Goal: Task Accomplishment & Management: Manage account settings

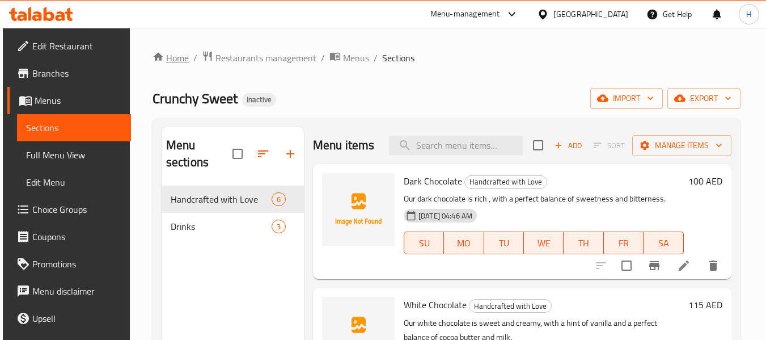
click at [174, 56] on link "Home" at bounding box center [171, 58] width 36 height 14
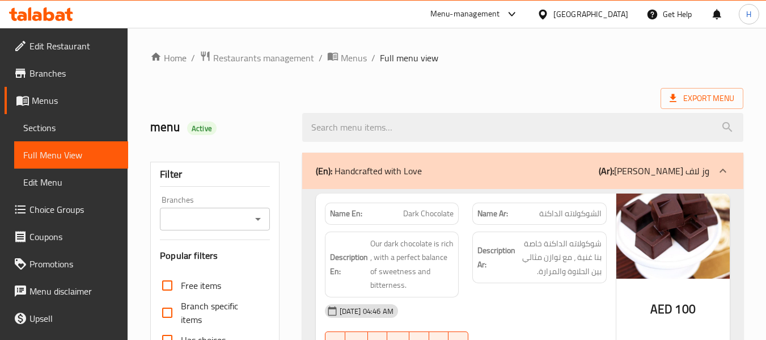
scroll to position [1630, 0]
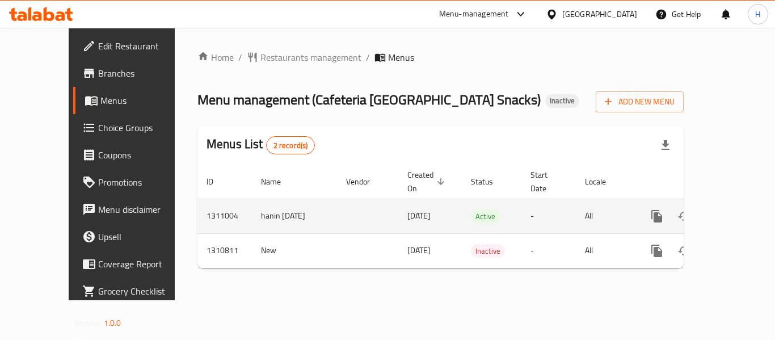
click at [733, 211] on icon "enhanced table" at bounding box center [738, 216] width 10 height 10
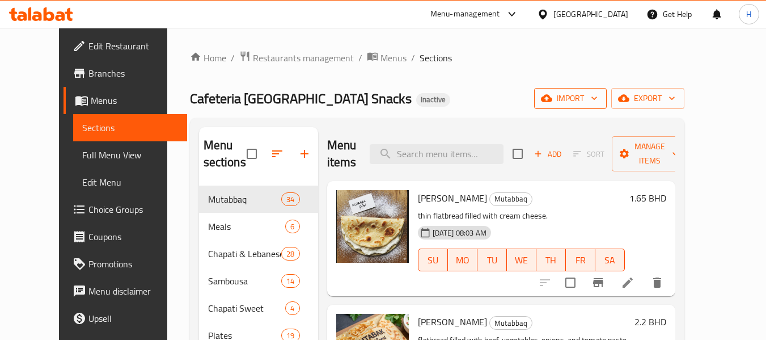
click at [598, 103] on span "import" at bounding box center [570, 98] width 54 height 14
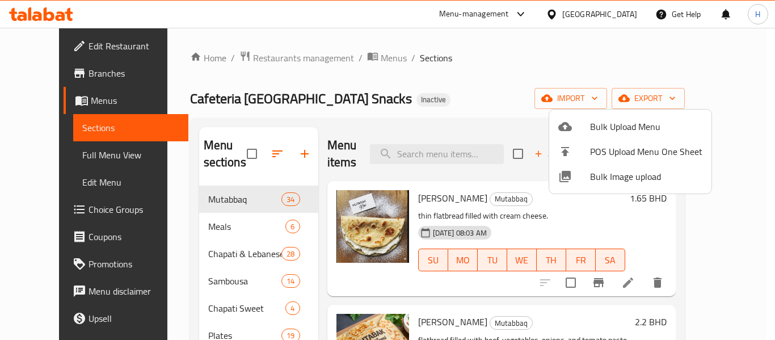
click at [623, 177] on span "Bulk Image upload" at bounding box center [646, 177] width 112 height 14
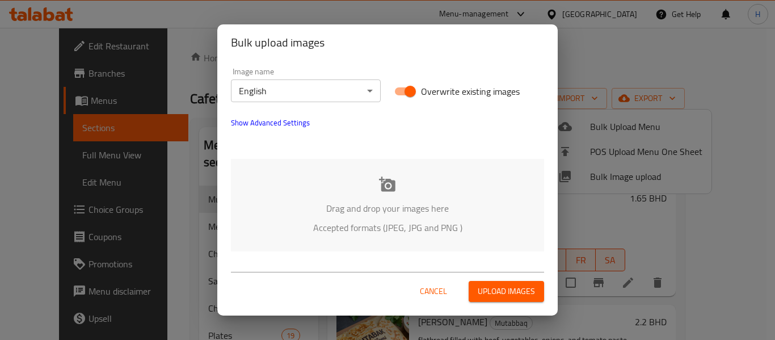
click at [409, 98] on input "Overwrite existing images" at bounding box center [410, 92] width 65 height 22
checkbox input "false"
click at [404, 204] on p "Drag and drop your images here" at bounding box center [387, 208] width 279 height 14
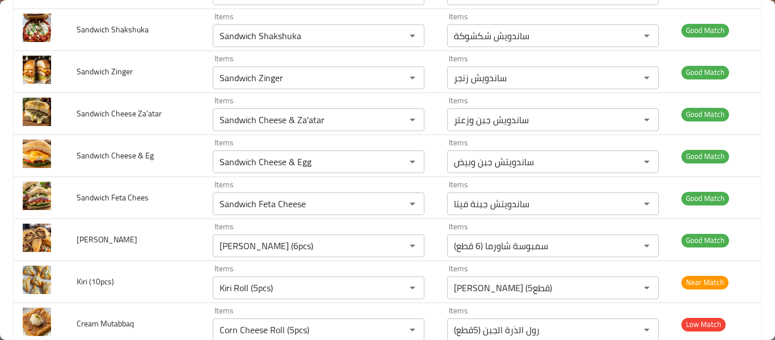
scroll to position [822, 0]
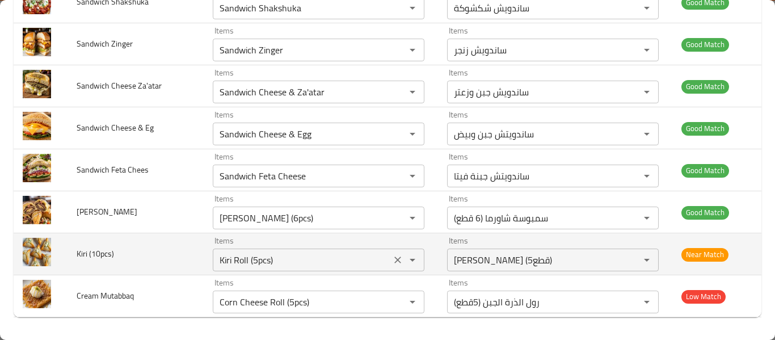
click at [248, 262] on \(10pcs\) "Kiri Roll (5pcs)" at bounding box center [301, 260] width 171 height 16
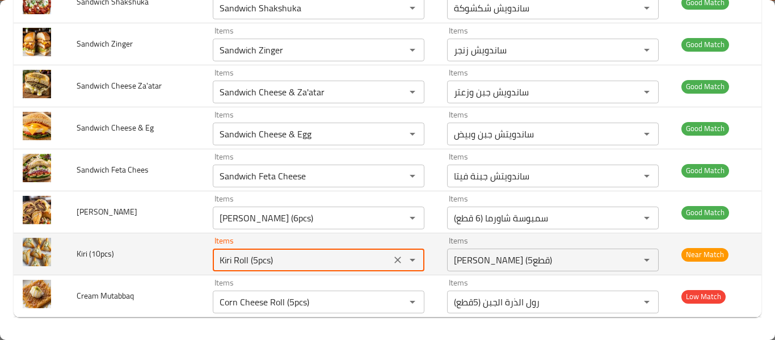
click at [247, 262] on \(10pcs\) "Kiri Roll (5pcs)" at bounding box center [301, 260] width 171 height 16
drag, startPoint x: 246, startPoint y: 260, endPoint x: 302, endPoint y: 262, distance: 56.2
click at [304, 262] on \(10pcs\) "Kiri Roll (5pcs)" at bounding box center [301, 260] width 171 height 16
click at [239, 261] on \(10pcs\) "Kiri Roll" at bounding box center [301, 260] width 171 height 16
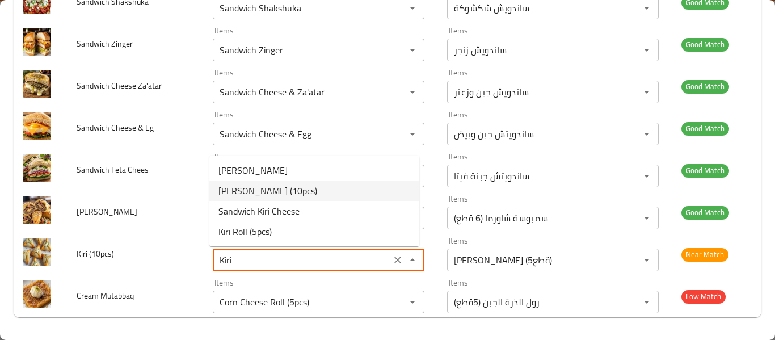
click at [282, 193] on span "Sambousa Kiri (10pcs)" at bounding box center [267, 191] width 99 height 14
type \(10pcs\) "Sambousa Kiri (10pcs)"
type \(10pcs\)-ar "سمبوسة كيري (10 قطع)"
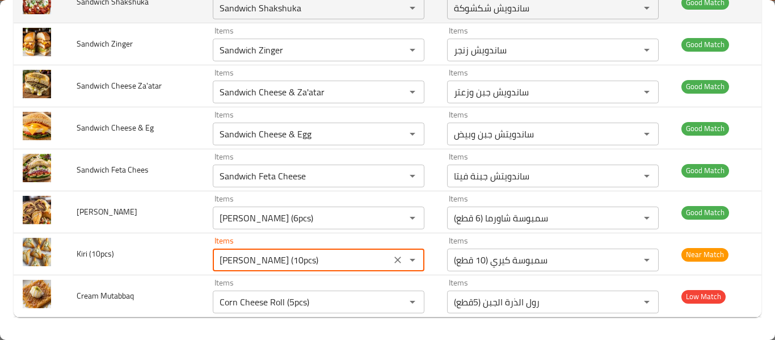
type \(10pcs\) "Sambousa Kiri (10pcs)"
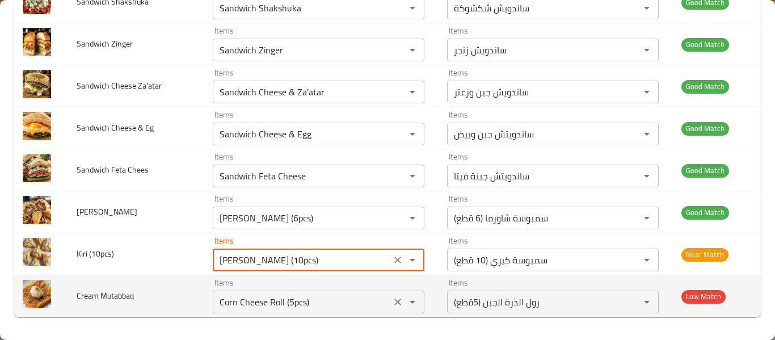
click at [316, 302] on Mutabbaq "Corn Cheese Roll (5pcs)" at bounding box center [301, 302] width 171 height 16
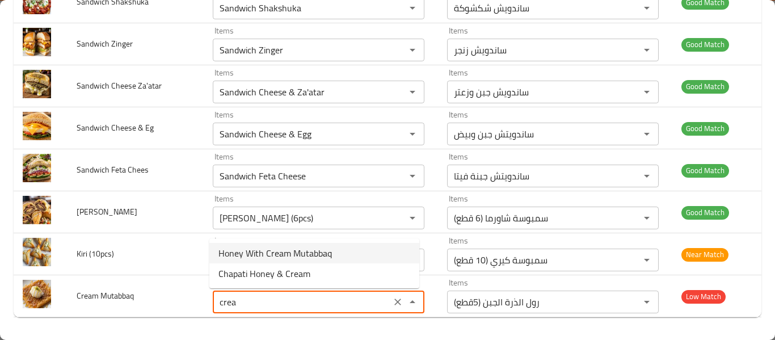
click at [319, 255] on span "Honey With Cream Mutabbaq" at bounding box center [274, 253] width 113 height 14
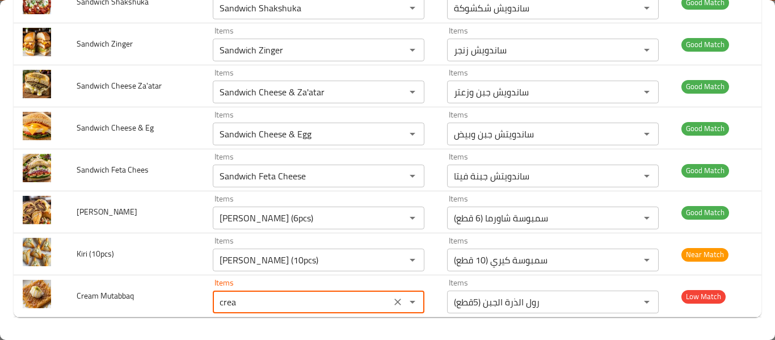
type Mutabbaq "Honey With Cream Mutabbaq"
type Mutabbaq-ar "مطبق عسل مع القشطة"
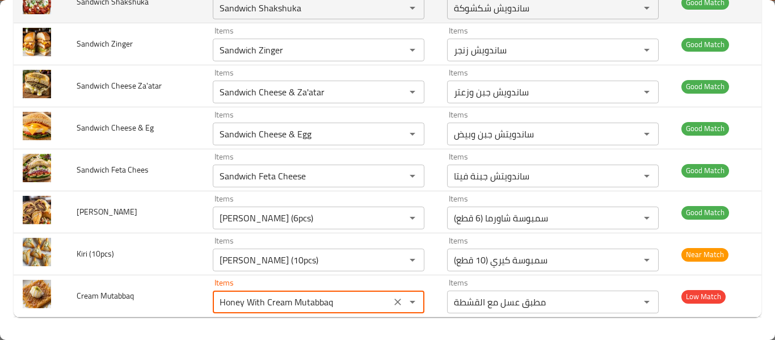
type Mutabbaq "Honey With Cream Mutabbaq"
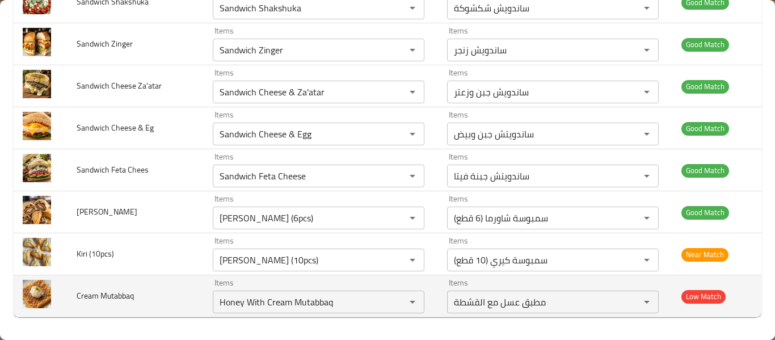
click at [92, 296] on span "Cream Mutabbaq" at bounding box center [105, 295] width 57 height 15
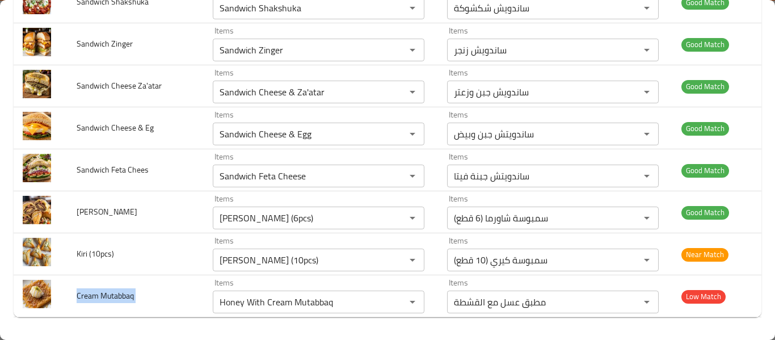
copy span "Cream Mutabbaq"
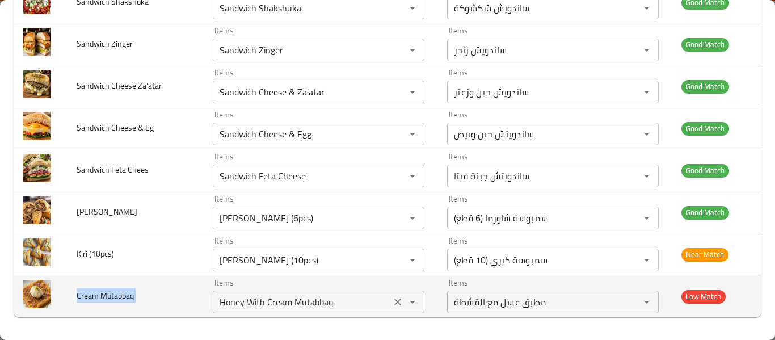
click at [296, 306] on Mutabbaq "Honey With Cream Mutabbaq" at bounding box center [301, 302] width 171 height 16
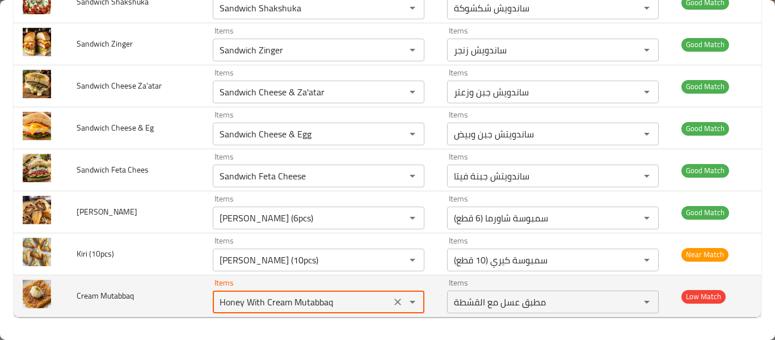
click at [393, 303] on icon "Clear" at bounding box center [397, 301] width 11 height 11
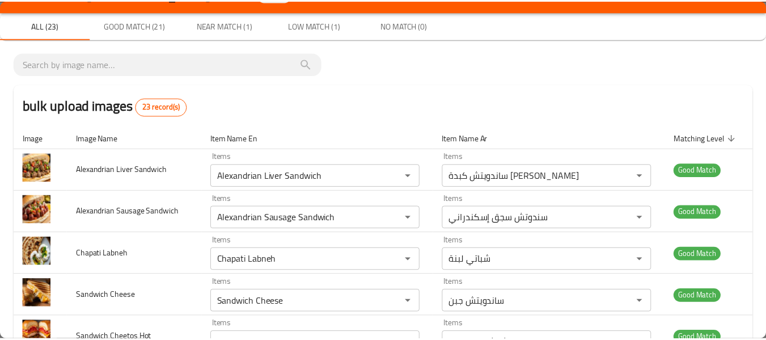
scroll to position [0, 0]
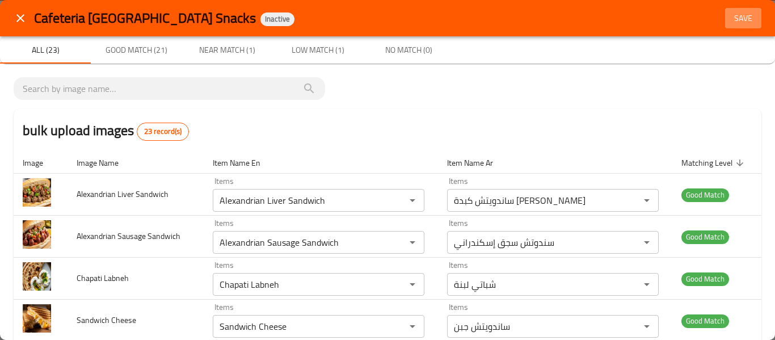
click at [738, 22] on span "Save" at bounding box center [742, 18] width 27 height 14
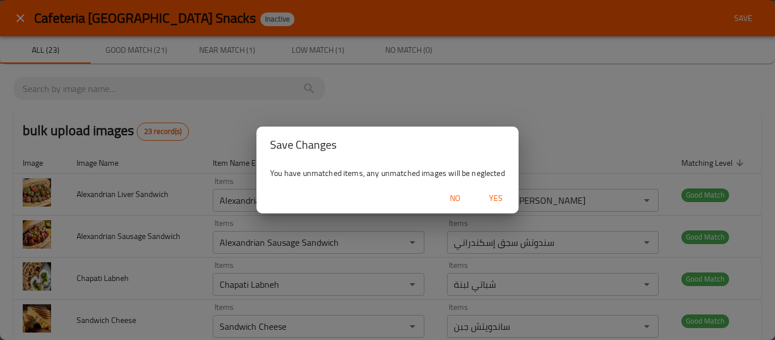
click at [497, 200] on span "Yes" at bounding box center [495, 198] width 27 height 14
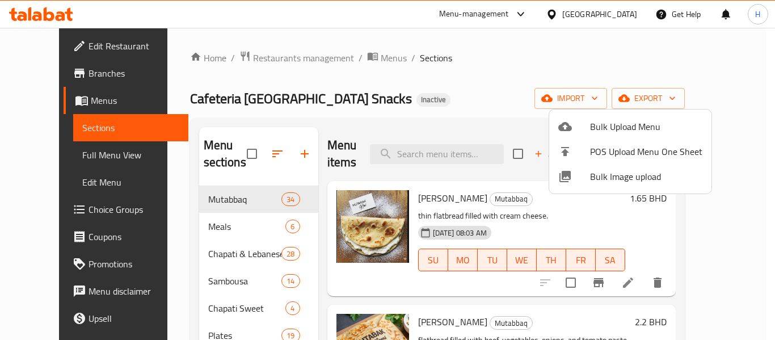
click at [209, 232] on div at bounding box center [387, 170] width 775 height 340
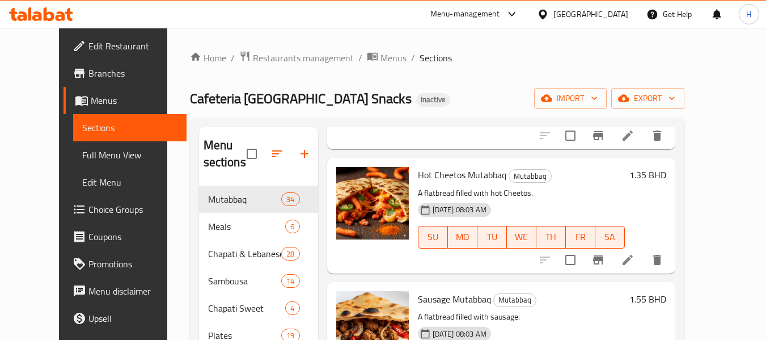
scroll to position [2824, 0]
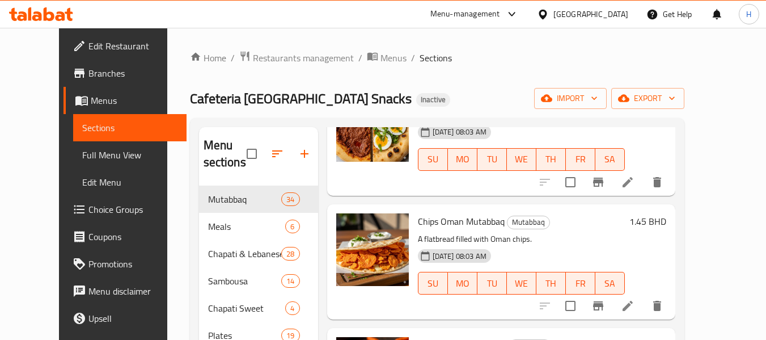
click at [190, 66] on div "Home / Restaurants management / Menus / Sections Cafeteria Hyderabad Snacks Ina…" at bounding box center [437, 262] width 495 height 425
click at [190, 62] on link "Home" at bounding box center [208, 58] width 36 height 14
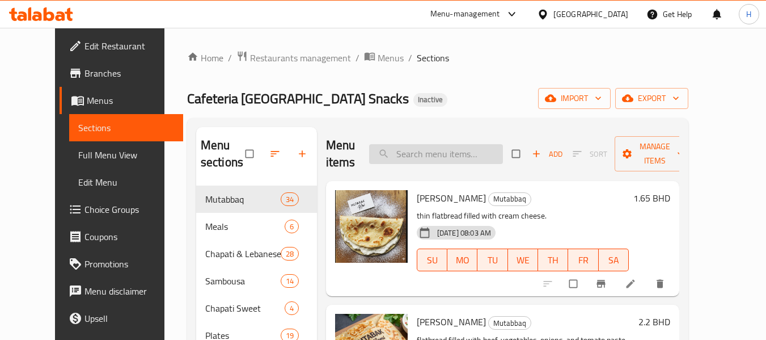
click at [434, 159] on input "search" at bounding box center [436, 154] width 134 height 20
paste input "Sambousa Kiri (10pcs)"
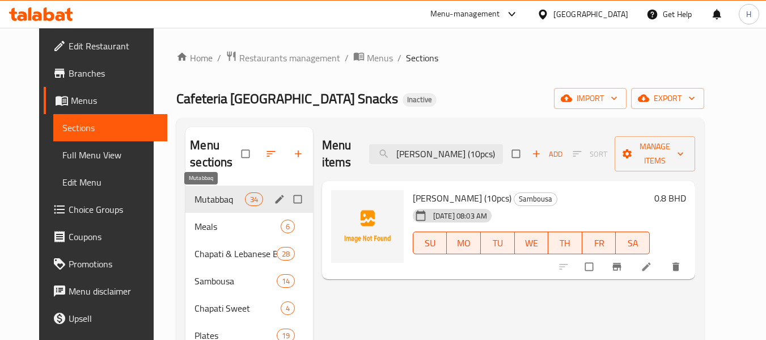
click at [212, 204] on span "Mutabbaq" at bounding box center [220, 199] width 50 height 14
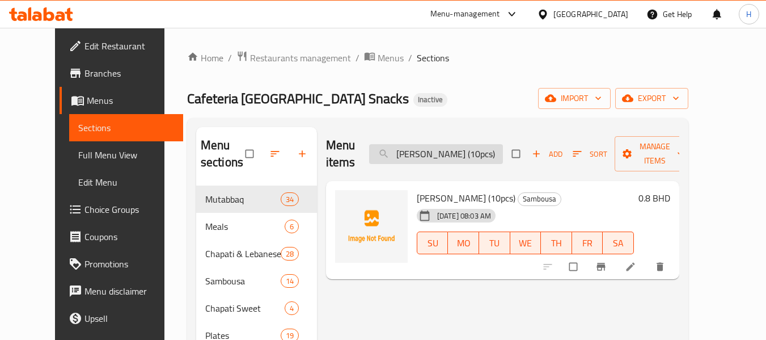
click at [473, 155] on input "Sambousa Kiri (10pcs)" at bounding box center [436, 154] width 134 height 20
paste input "Honey With Cream Mutabbaq"
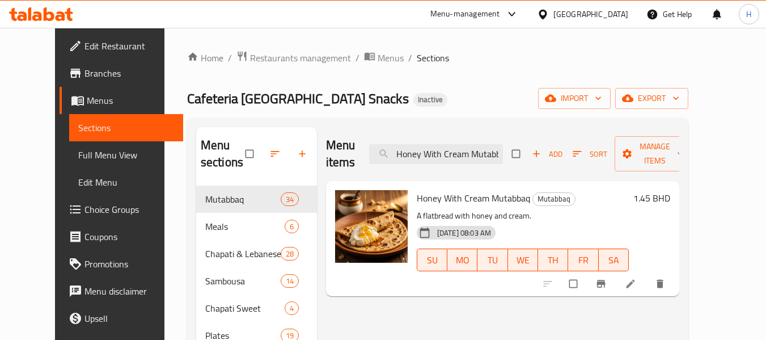
drag, startPoint x: 450, startPoint y: 150, endPoint x: 370, endPoint y: 144, distance: 80.8
click at [370, 144] on div "Menu items Honey With Cream Mutabbaq Add Sort Manage items" at bounding box center [502, 154] width 353 height 54
click at [429, 154] on input "Cream Mutabbaq" at bounding box center [436, 154] width 134 height 20
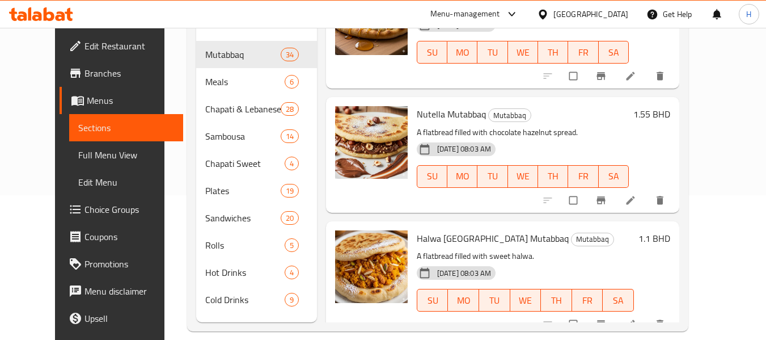
scroll to position [159, 0]
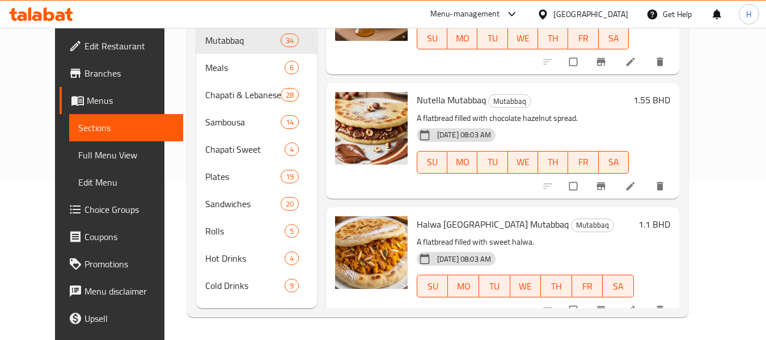
type input "Mutabbaq"
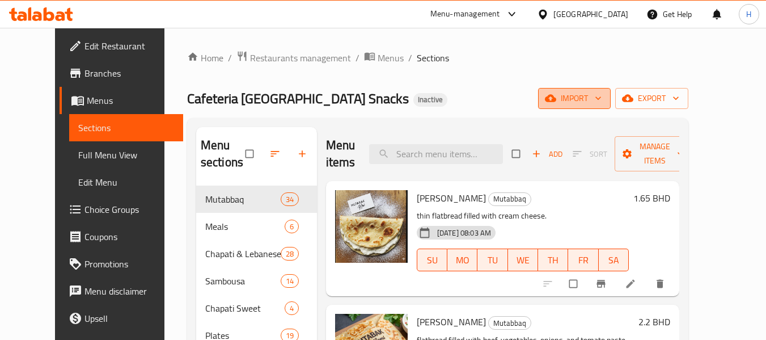
click at [602, 95] on span "import" at bounding box center [574, 98] width 54 height 14
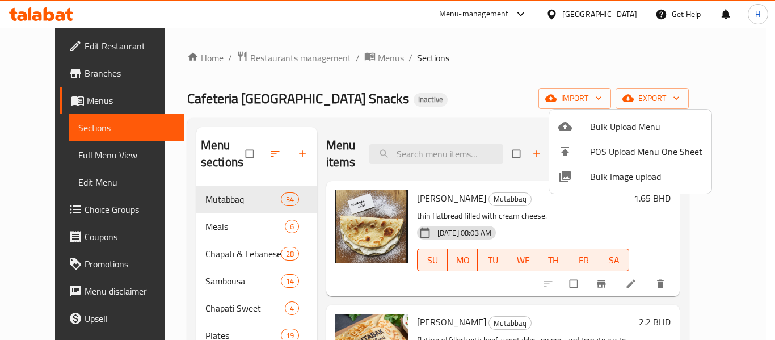
click at [609, 179] on span "Bulk Image upload" at bounding box center [646, 177] width 112 height 14
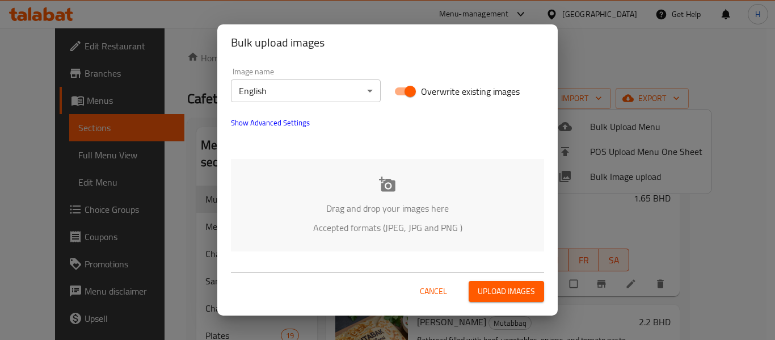
click at [395, 96] on input "Overwrite existing images" at bounding box center [410, 92] width 65 height 22
checkbox input "false"
click at [387, 168] on div "Drag and drop your images here Accepted formats (JPEG, JPG and PNG )" at bounding box center [387, 205] width 313 height 92
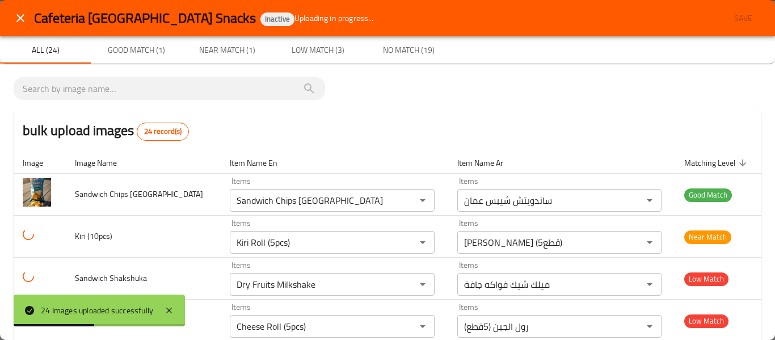
click at [18, 20] on icon "close" at bounding box center [21, 18] width 14 height 14
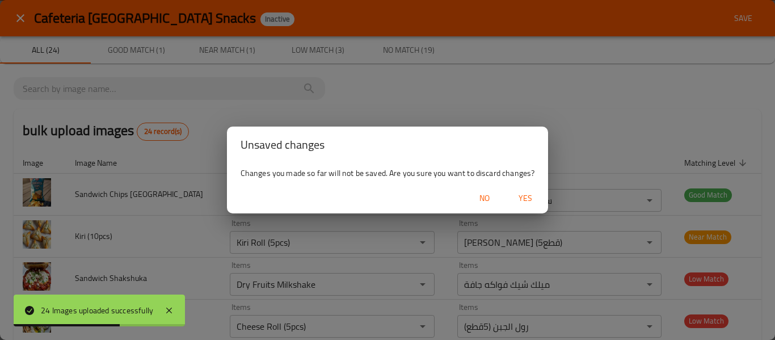
click at [522, 196] on span "Yes" at bounding box center [525, 198] width 27 height 14
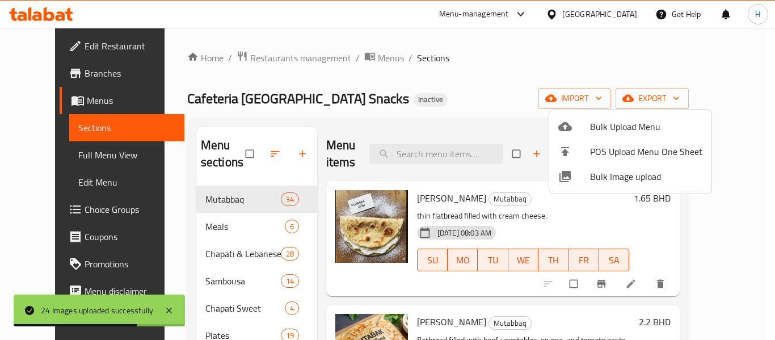
click at [389, 126] on div at bounding box center [387, 170] width 775 height 340
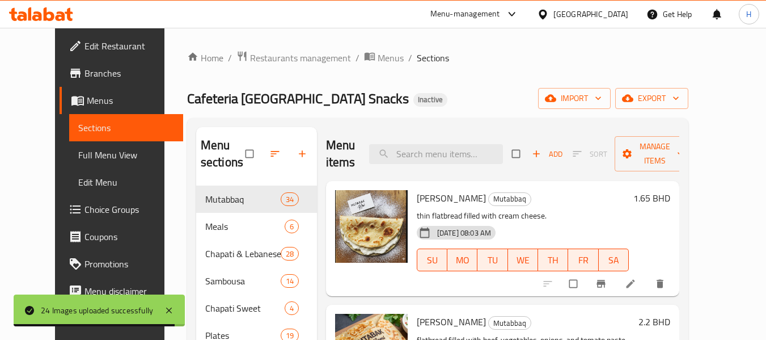
click at [94, 161] on span "Full Menu View" at bounding box center [126, 155] width 96 height 14
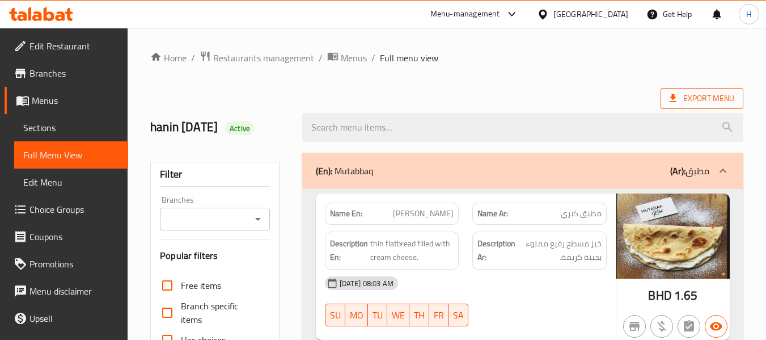
click at [674, 95] on icon at bounding box center [673, 98] width 7 height 8
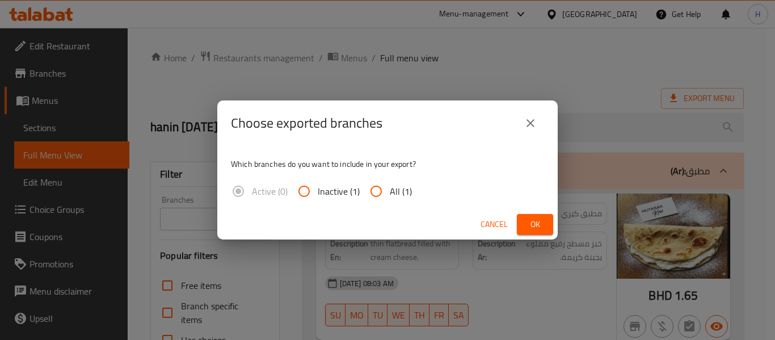
click at [399, 193] on span "All (1)" at bounding box center [401, 191] width 22 height 14
click at [390, 193] on input "All (1)" at bounding box center [375, 191] width 27 height 27
radio input "true"
click at [528, 218] on span "Ok" at bounding box center [535, 224] width 18 height 14
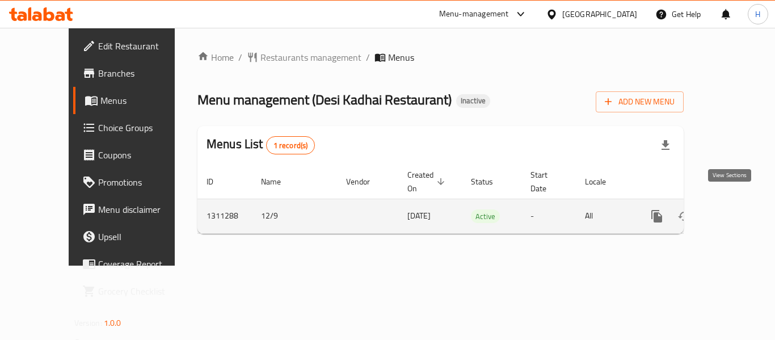
click at [736, 205] on link "enhanced table" at bounding box center [738, 216] width 27 height 27
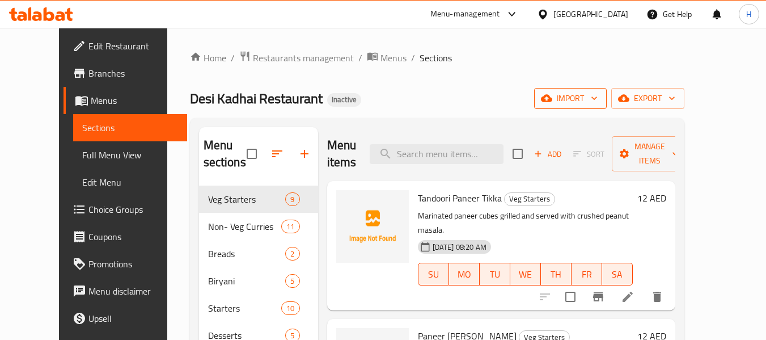
click at [607, 89] on button "import" at bounding box center [570, 98] width 73 height 21
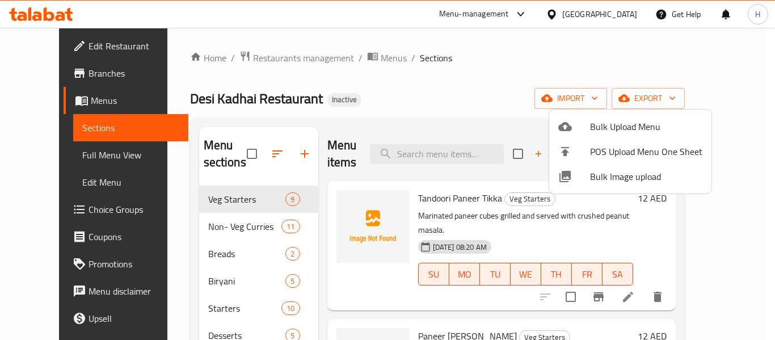
click at [619, 183] on span "Bulk Image upload" at bounding box center [646, 177] width 112 height 14
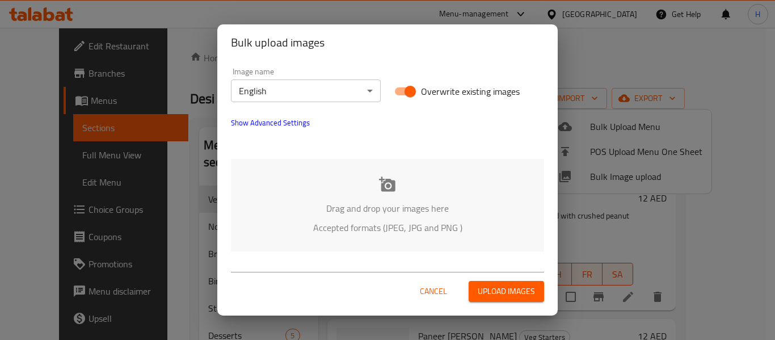
click at [373, 184] on div "Drag and drop your images here Accepted formats (JPEG, JPG and PNG )" at bounding box center [387, 205] width 313 height 92
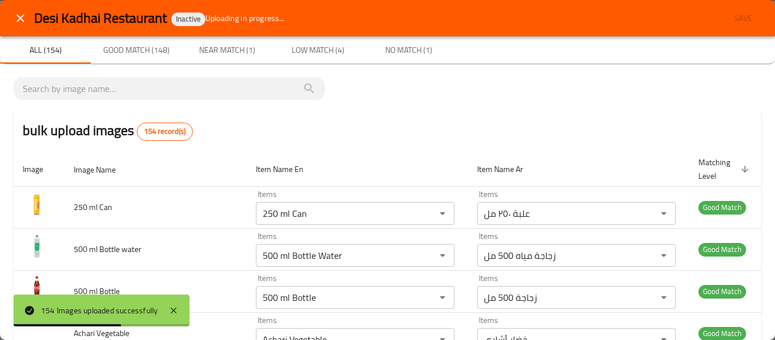
click at [39, 120] on h2 "bulk upload images 154 record(s)" at bounding box center [108, 130] width 170 height 20
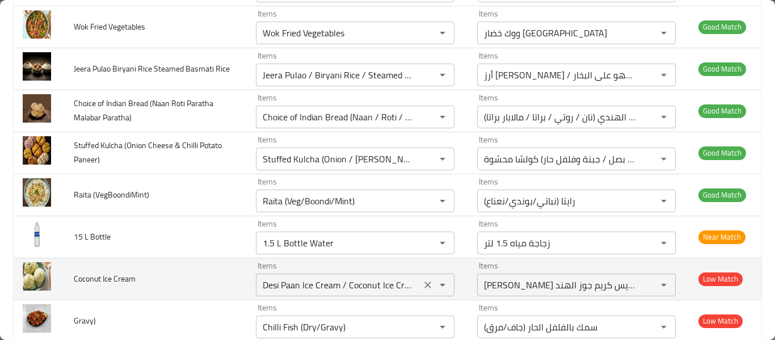
click at [307, 282] on Cream "Desi Paan Ice Cream / Coconut Ice Cream" at bounding box center [338, 285] width 158 height 16
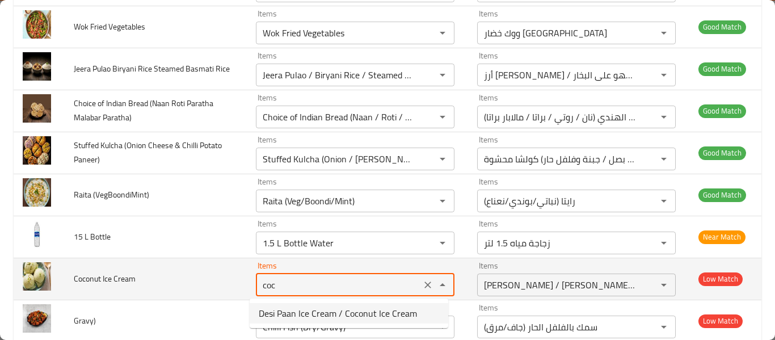
type Cream "Desi Paan Ice Cream / Coconut Ice Cream"
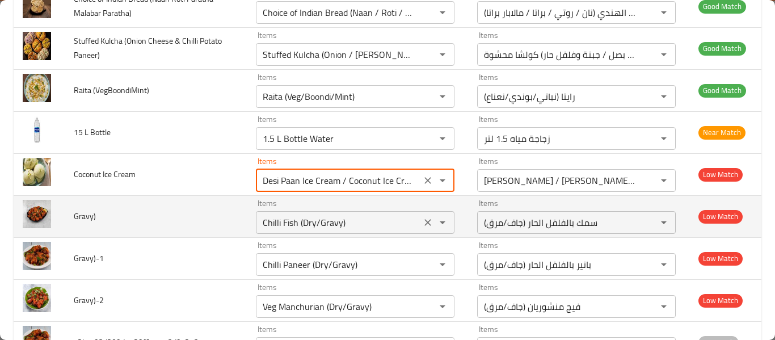
scroll to position [6296, 0]
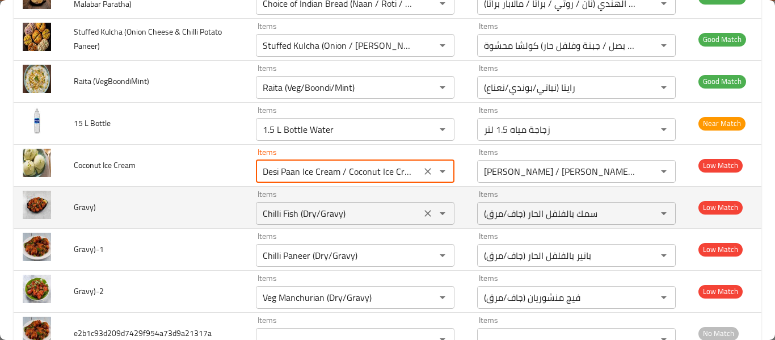
click at [300, 218] on input "Chilli Fish (Dry/Gravy)" at bounding box center [338, 213] width 158 height 16
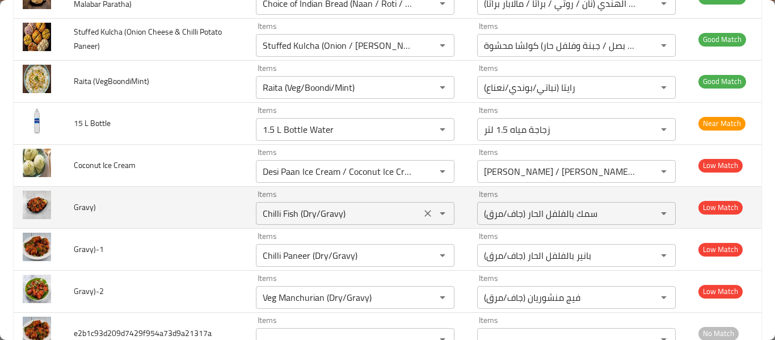
click at [360, 215] on input "Chilli Fish (Dry/Gravy)" at bounding box center [338, 213] width 158 height 16
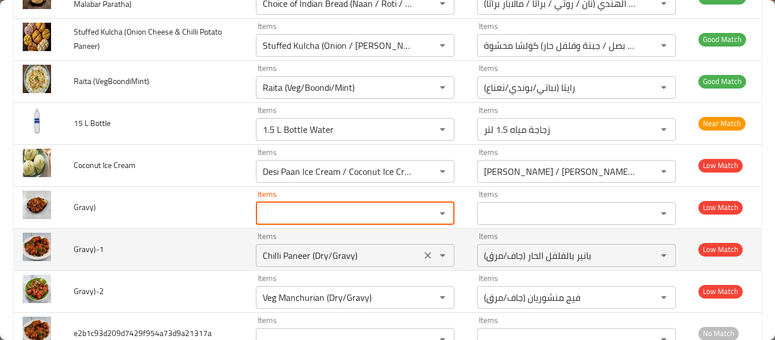
click at [311, 258] on input "Chilli Paneer (Dry/Gravy)" at bounding box center [338, 255] width 158 height 16
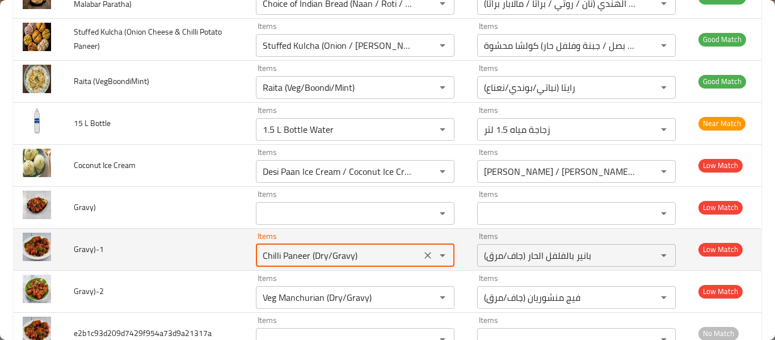
paste input "Fish"
type input "Chilli Fish (Dry/Gravy)"
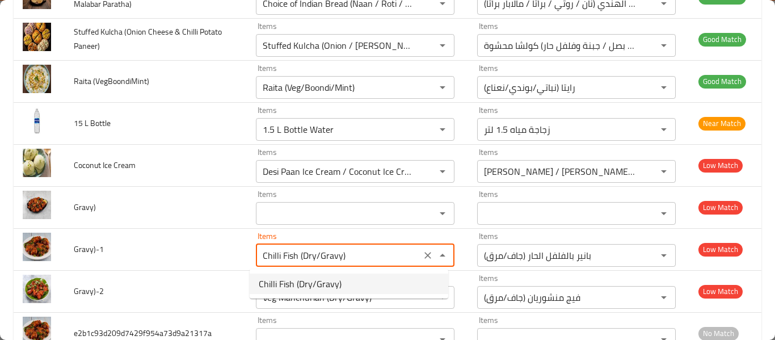
click at [311, 279] on span "Chilli Fish (Dry/Gravy)" at bounding box center [300, 284] width 83 height 14
type input "سمك بالفلفل الحار (جاف/مرق)"
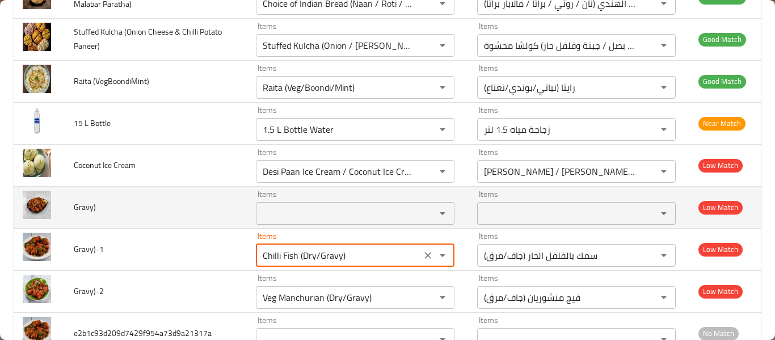
type input "Chilli Fish (Dry/Gravy)"
click at [298, 209] on input "Items" at bounding box center [338, 213] width 158 height 16
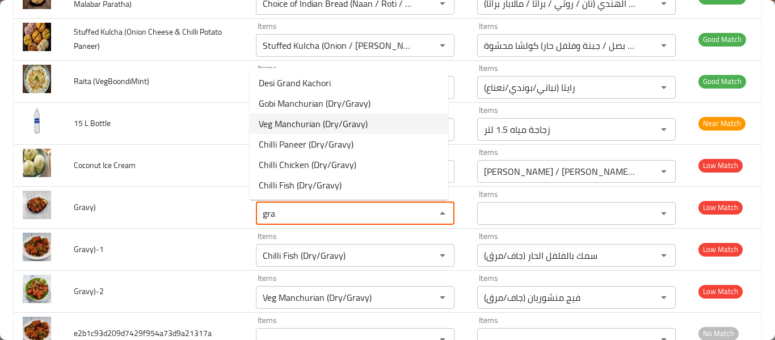
click at [302, 129] on span "Veg Manchurian (Dry/Gravy)" at bounding box center [313, 124] width 109 height 14
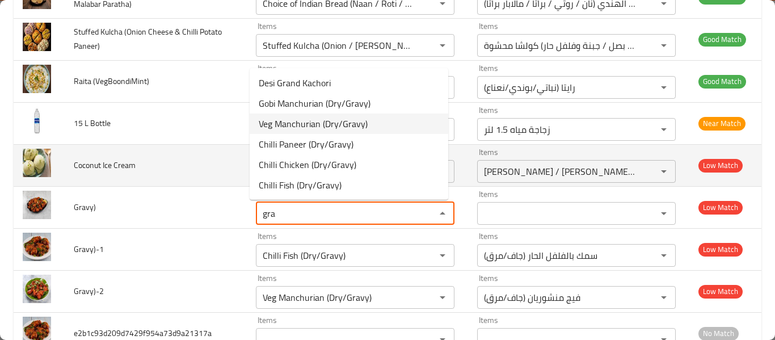
type input "Veg Manchurian (Dry/Gravy)"
type input "فيج منشوريان (جاف/مرق)"
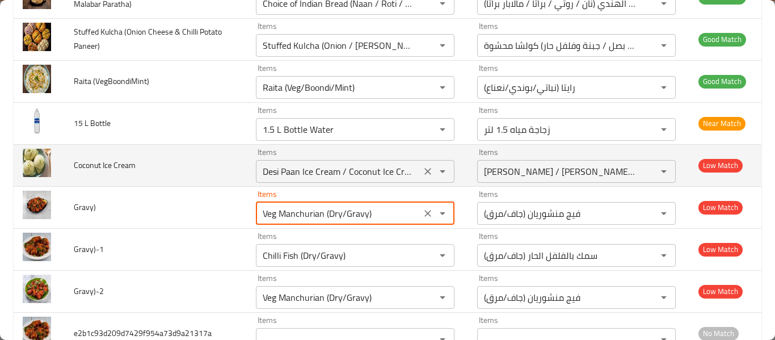
scroll to position [6334, 0]
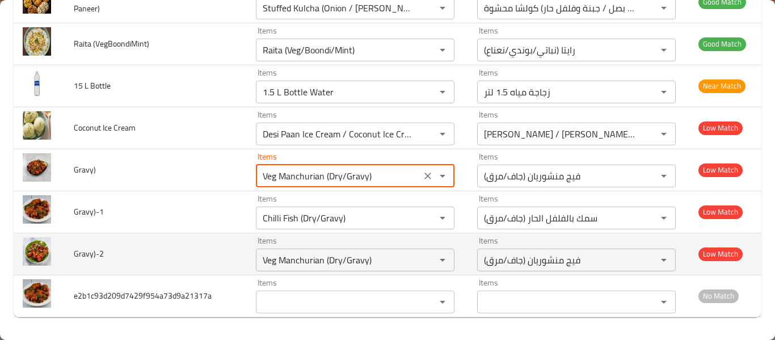
type input "Veg Manchurian (Dry/Gravy)"
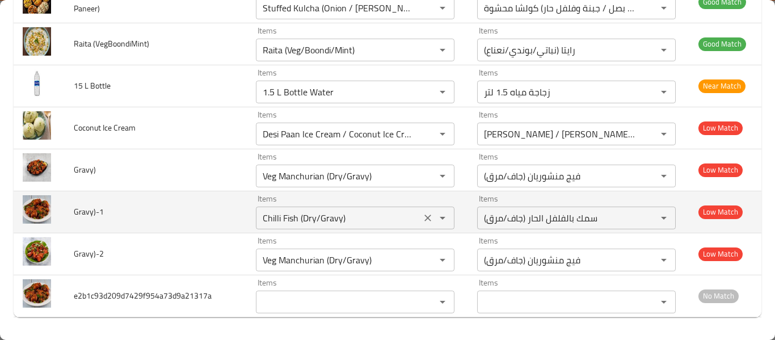
click at [285, 221] on input "Chilli Fish (Dry/Gravy)" at bounding box center [338, 218] width 158 height 16
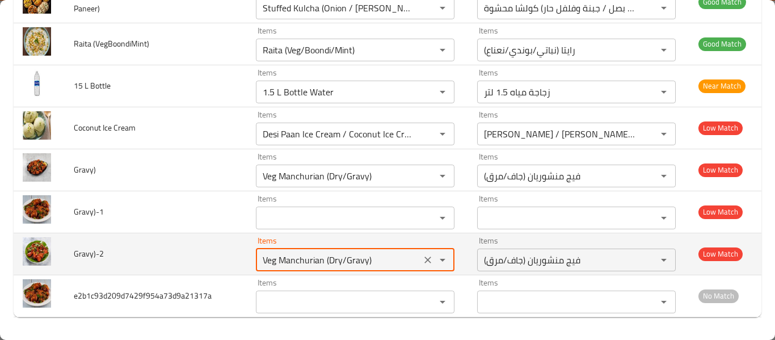
click at [304, 263] on input "Veg Manchurian (Dry/Gravy)" at bounding box center [338, 260] width 158 height 16
paste input "Chilli Fish"
type input "Chilli Fish (Dry/Gravy)"
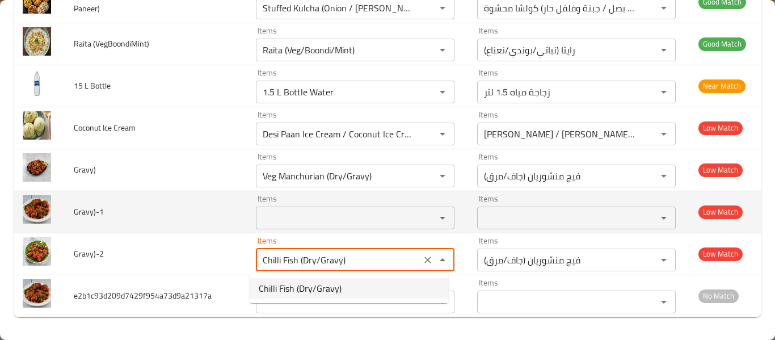
click at [301, 283] on span "Chilli Fish (Dry/Gravy)" at bounding box center [300, 288] width 83 height 14
type input "سمك بالفلفل الحار (جاف/مرق)"
type input "Chilli Fish (Dry/Gravy)"
click at [288, 219] on input "Items" at bounding box center [338, 218] width 158 height 16
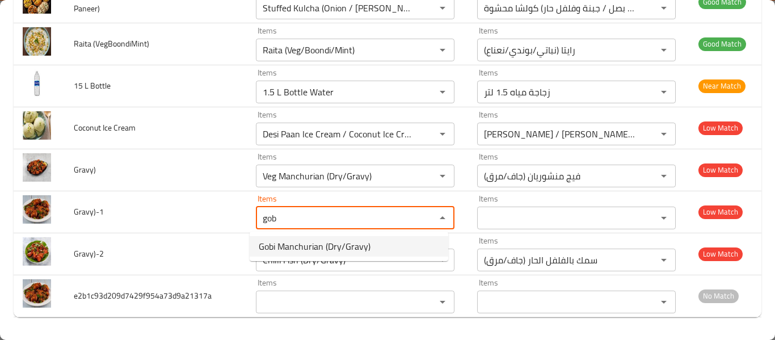
click at [370, 250] on li "Gobi Manchurian (Dry/Gravy)" at bounding box center [349, 246] width 199 height 20
type input "Gobi Manchurian (Dry/Gravy)"
type input "جوبي منشوريان (جاف/مرق)"
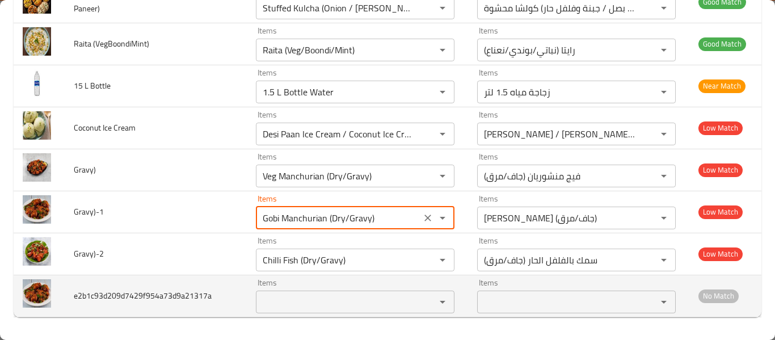
type input "Gobi Manchurian (Dry/Gravy)"
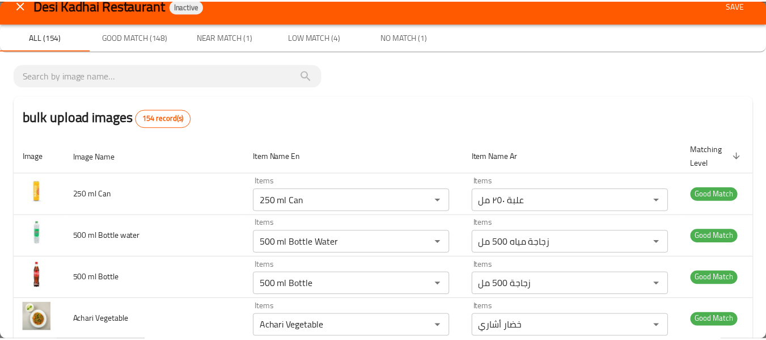
scroll to position [0, 0]
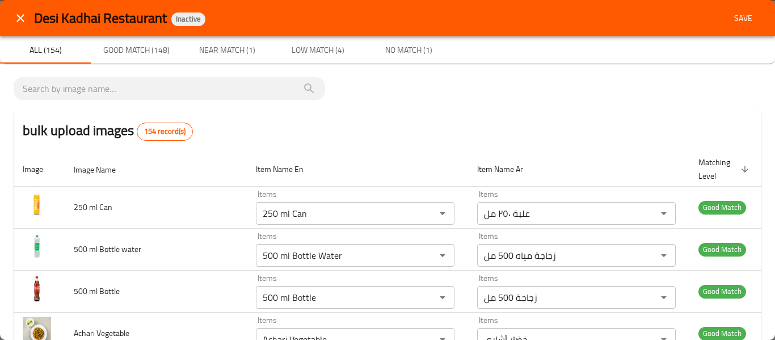
click at [725, 24] on button "Save" at bounding box center [743, 18] width 36 height 21
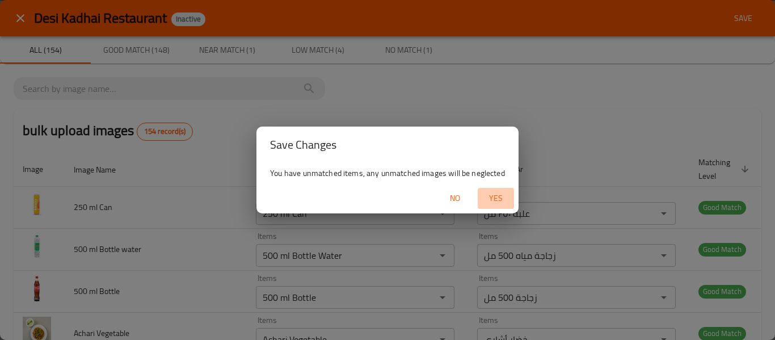
click at [504, 195] on span "Yes" at bounding box center [495, 198] width 27 height 14
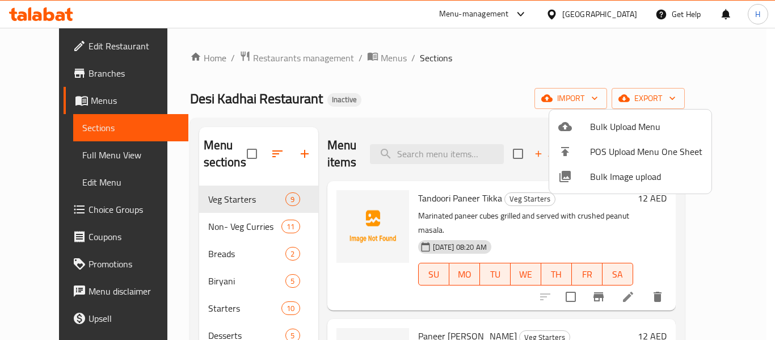
click at [441, 87] on div at bounding box center [387, 170] width 775 height 340
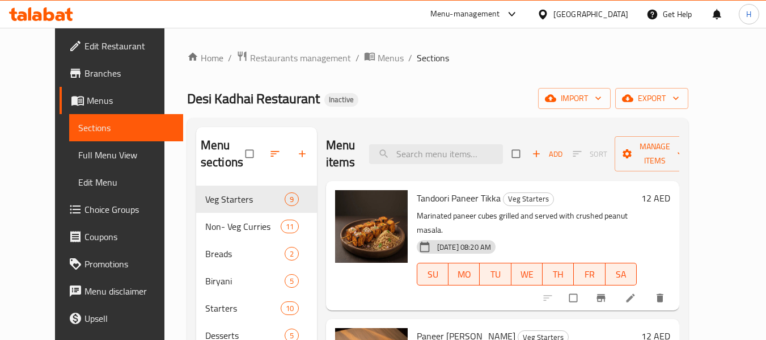
click at [602, 100] on span "import" at bounding box center [574, 98] width 54 height 14
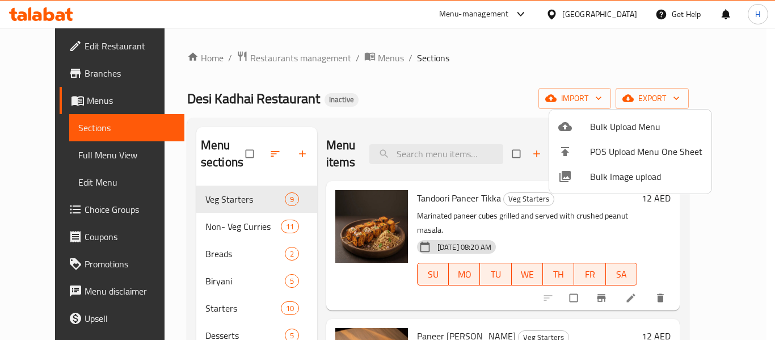
click at [622, 171] on span "Bulk Image upload" at bounding box center [646, 177] width 112 height 14
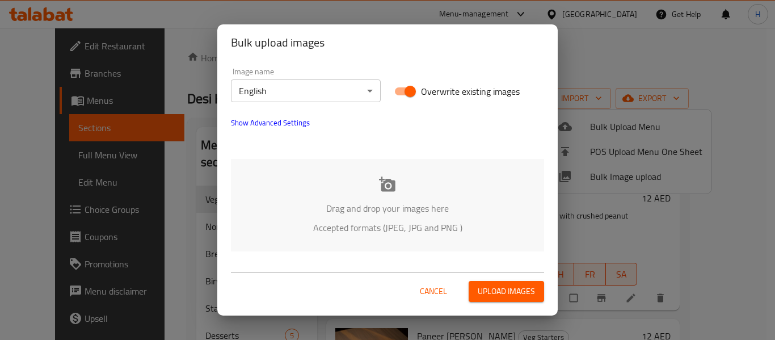
click at [407, 89] on input "Overwrite existing images" at bounding box center [410, 92] width 65 height 22
checkbox input "false"
click at [406, 194] on div "Drag and drop your images here Accepted formats (JPEG, JPG and PNG )" at bounding box center [387, 205] width 313 height 92
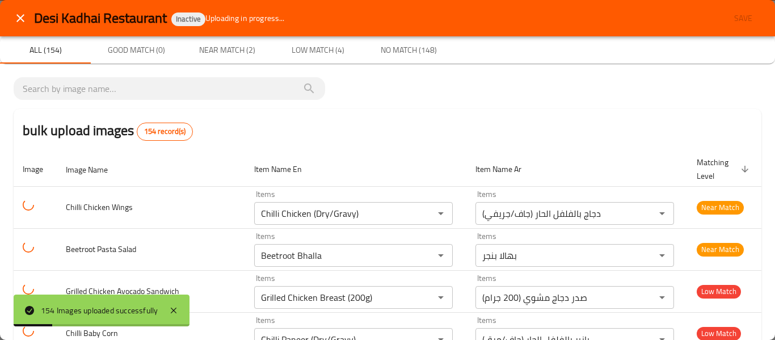
click at [23, 18] on icon "close" at bounding box center [21, 18] width 14 height 14
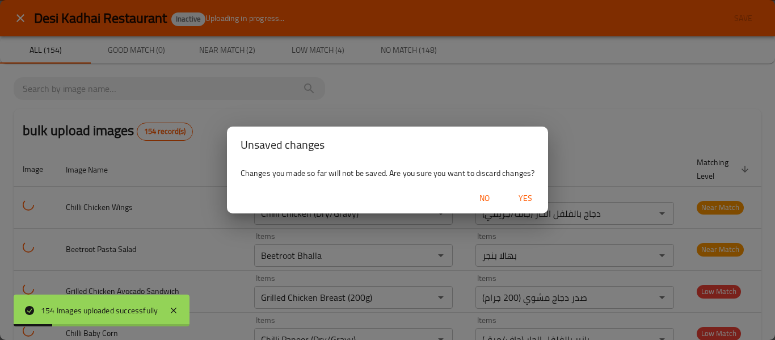
click at [526, 191] on span "Yes" at bounding box center [525, 198] width 27 height 14
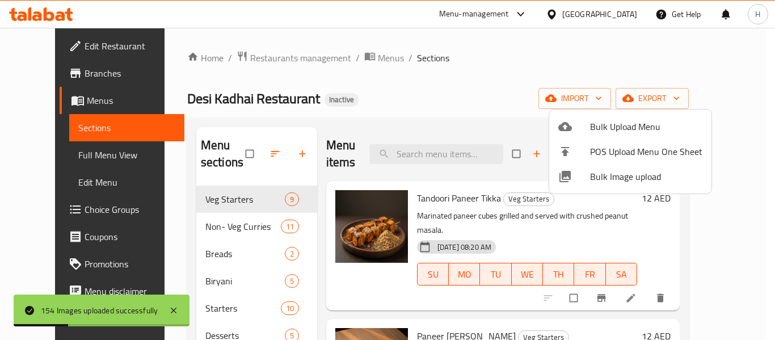
click at [454, 111] on div at bounding box center [387, 170] width 775 height 340
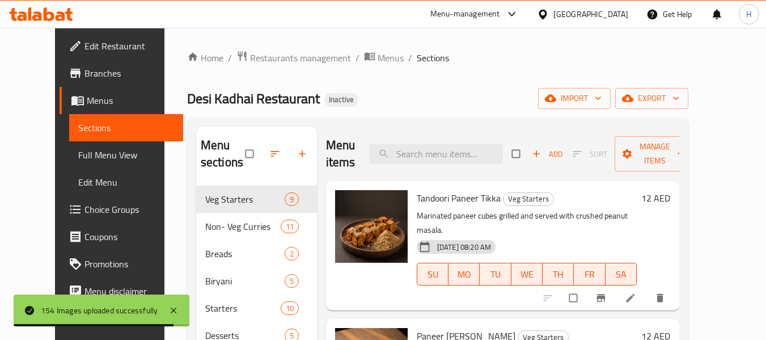
click at [78, 159] on span "Full Menu View" at bounding box center [126, 155] width 96 height 14
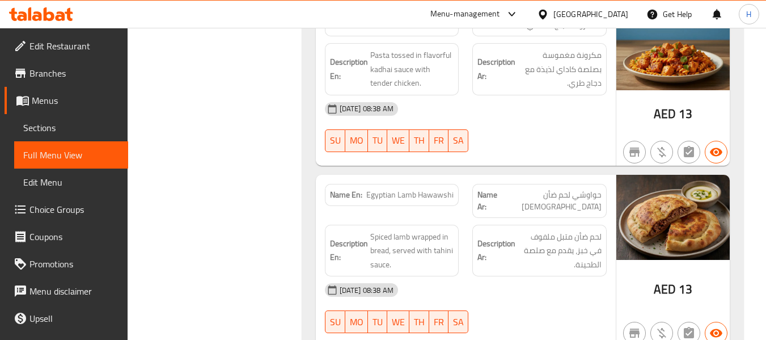
scroll to position [15032, 0]
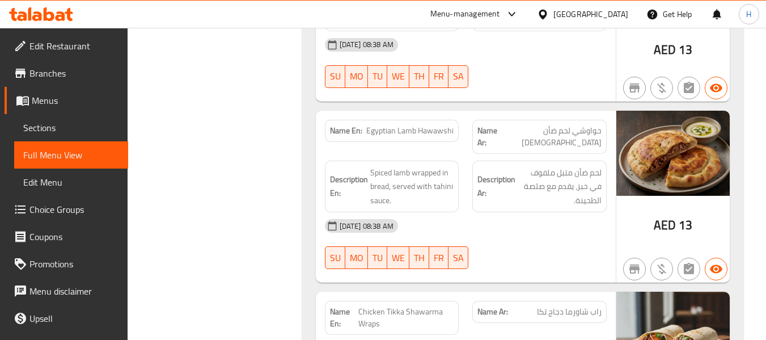
click at [389, 306] on span "Chicken Tikka Shawarma Wraps" at bounding box center [406, 318] width 95 height 24
copy span "Chicken Tikka Shawarma Wraps"
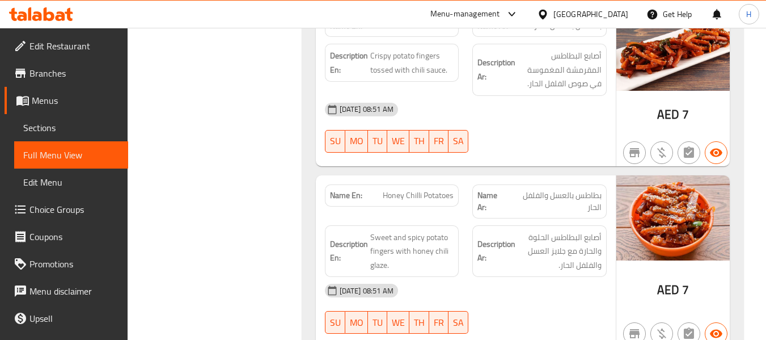
scroll to position [28483, 0]
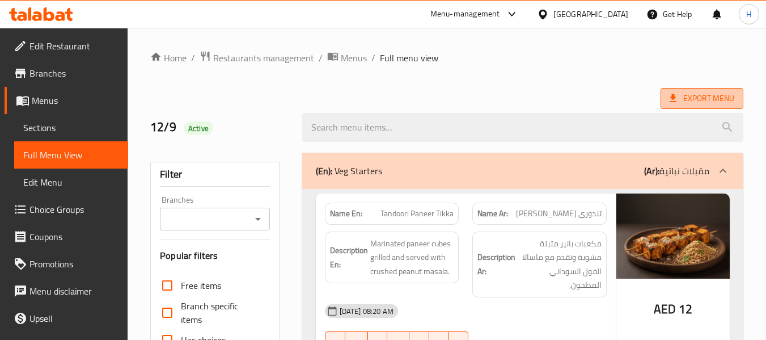
click at [682, 96] on span "Export Menu" at bounding box center [702, 98] width 65 height 14
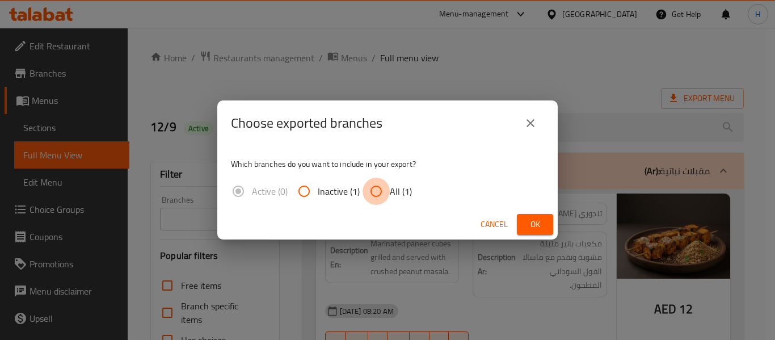
click at [386, 192] on input "All (1)" at bounding box center [375, 191] width 27 height 27
radio input "true"
click at [532, 219] on span "Ok" at bounding box center [535, 224] width 18 height 14
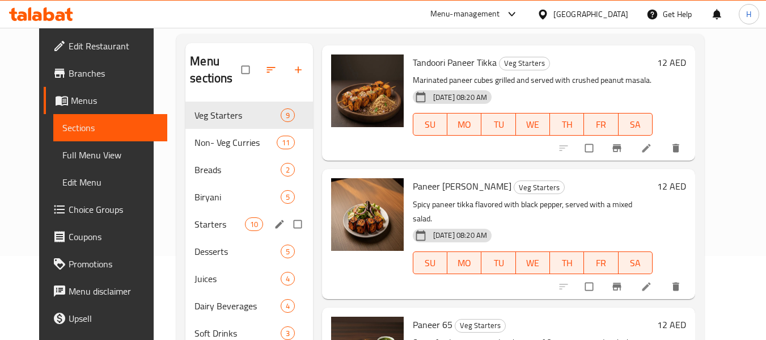
scroll to position [77, 0]
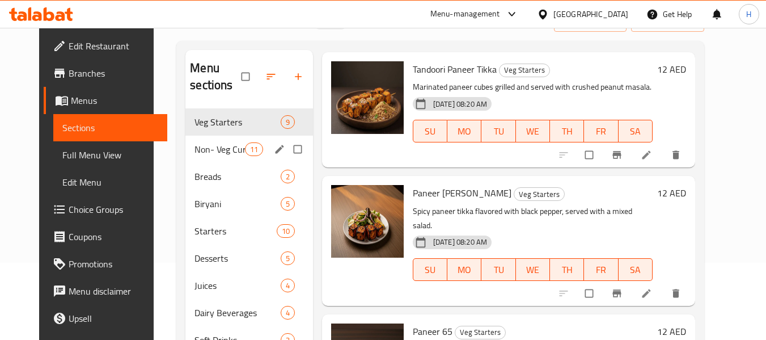
click at [225, 150] on span "Non- Veg Curries" at bounding box center [220, 149] width 50 height 14
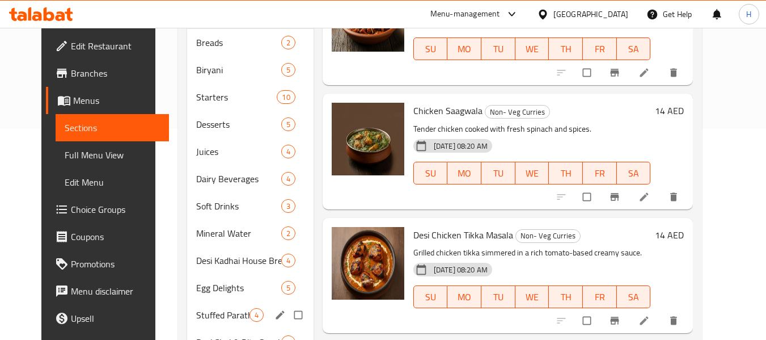
scroll to position [191, 0]
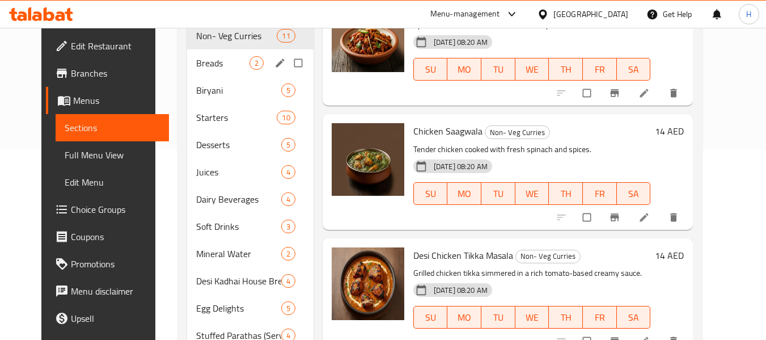
click at [198, 70] on div "Breads 2" at bounding box center [250, 62] width 126 height 27
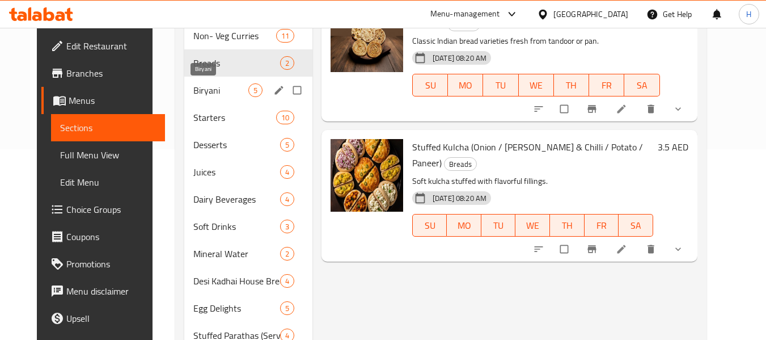
click at [202, 88] on span "Biryani" at bounding box center [220, 90] width 55 height 14
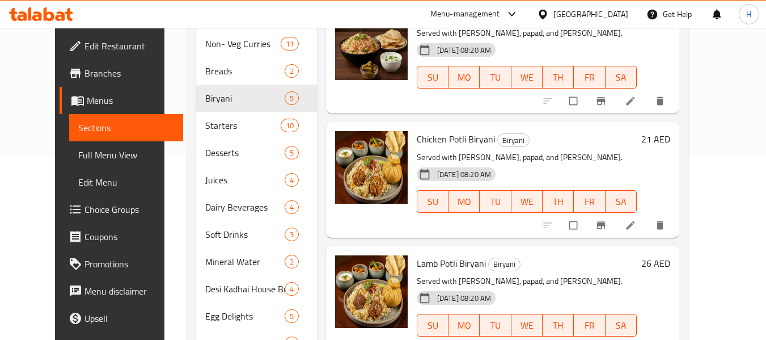
scroll to position [77, 0]
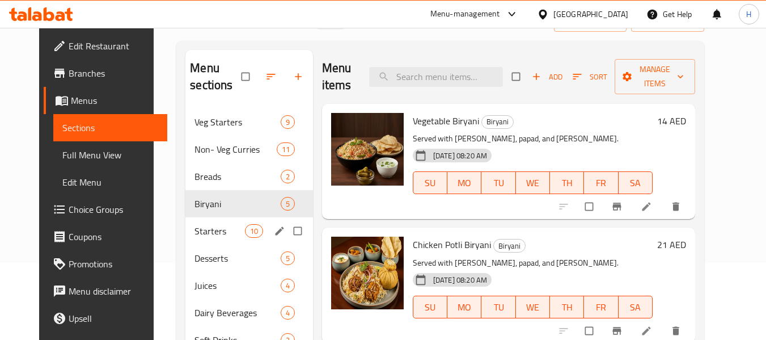
click at [246, 227] on span "10" at bounding box center [254, 231] width 17 height 11
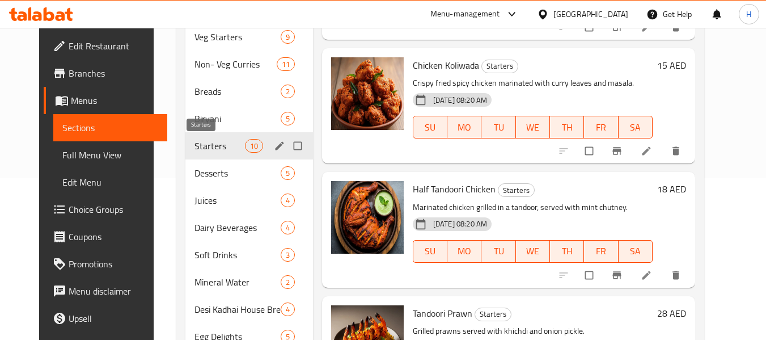
scroll to position [134, 0]
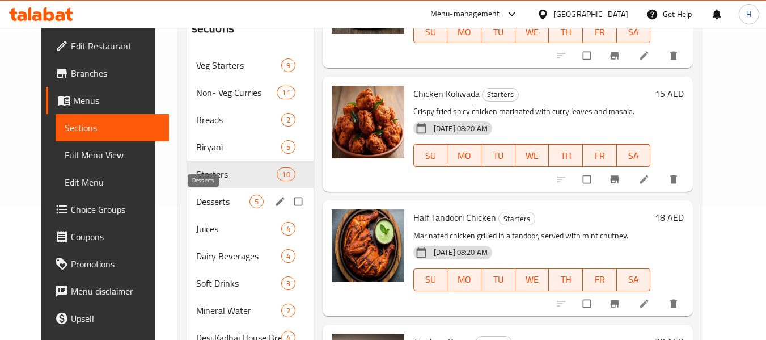
click at [222, 204] on span "Desserts" at bounding box center [222, 202] width 53 height 14
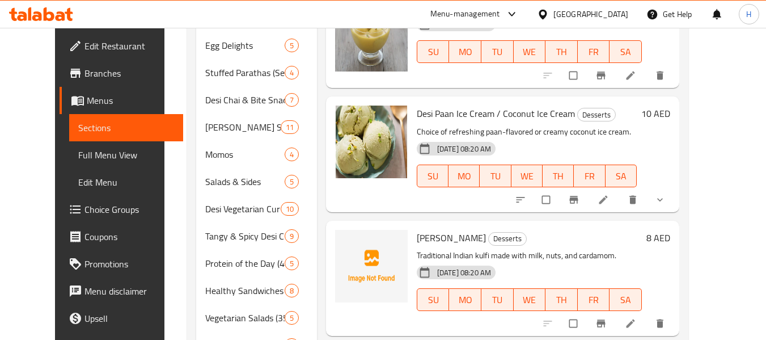
scroll to position [454, 0]
click at [417, 229] on span "[PERSON_NAME]" at bounding box center [451, 237] width 69 height 17
copy span "Desi"
click at [340, 234] on button "upload picture" at bounding box center [351, 245] width 23 height 23
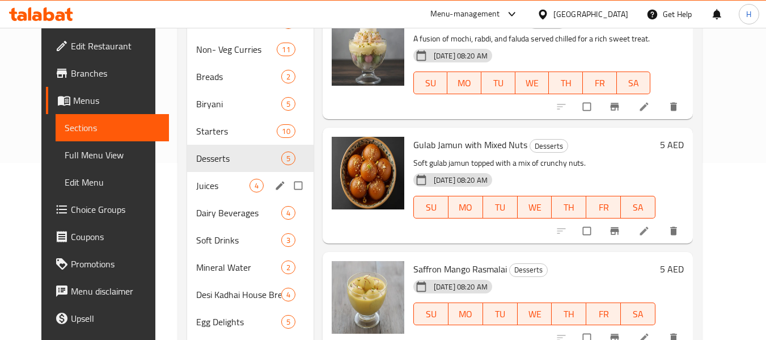
scroll to position [170, 0]
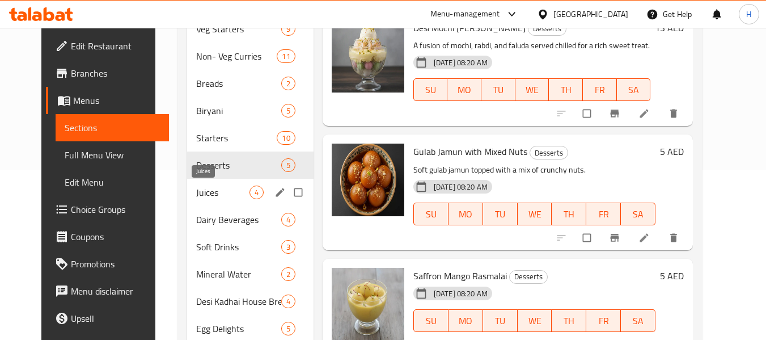
click at [228, 189] on span "Juices" at bounding box center [222, 192] width 53 height 14
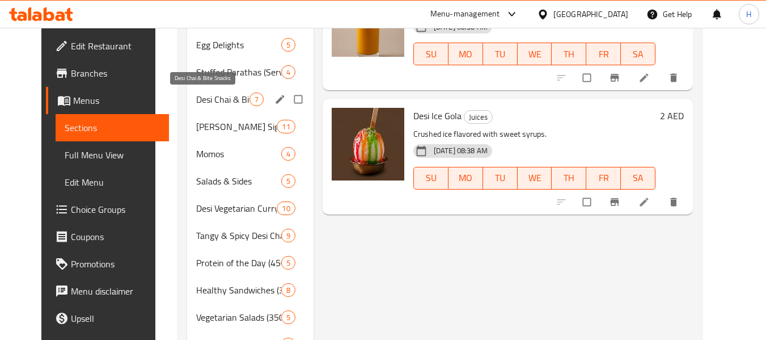
scroll to position [284, 0]
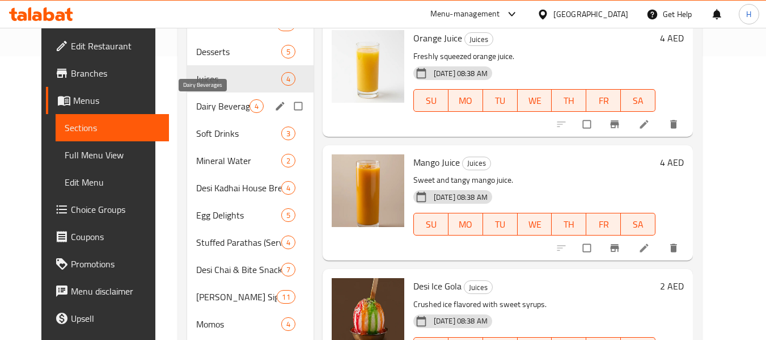
click at [208, 107] on span "Dairy Beverages" at bounding box center [222, 106] width 53 height 14
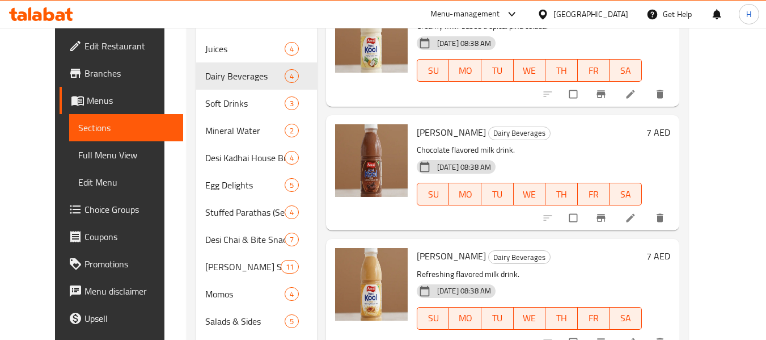
scroll to position [340, 0]
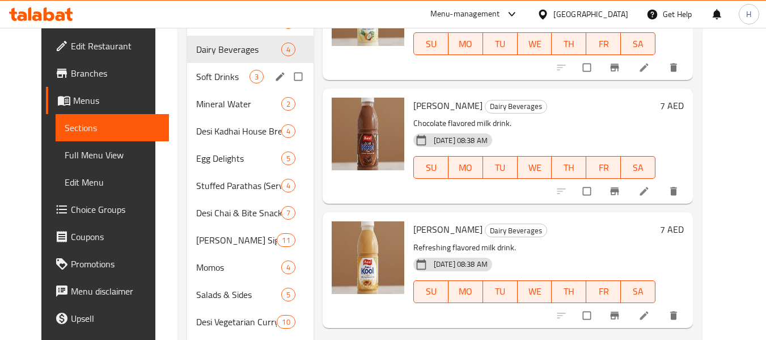
click at [196, 78] on span "Soft Drinks" at bounding box center [222, 77] width 53 height 14
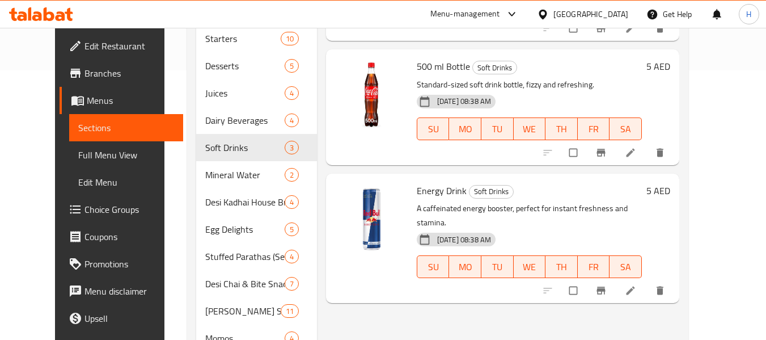
scroll to position [170, 0]
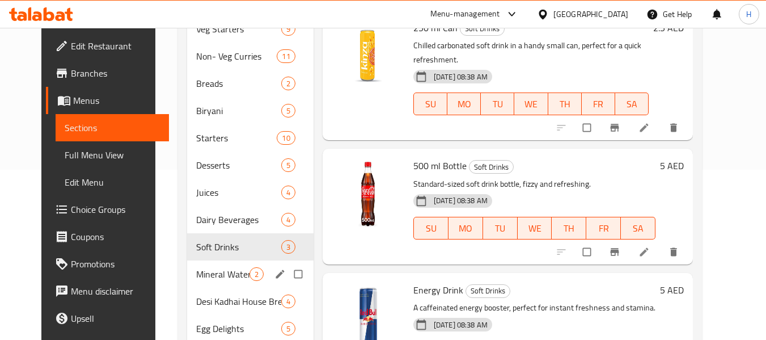
click at [206, 275] on span "Mineral Water" at bounding box center [222, 274] width 53 height 14
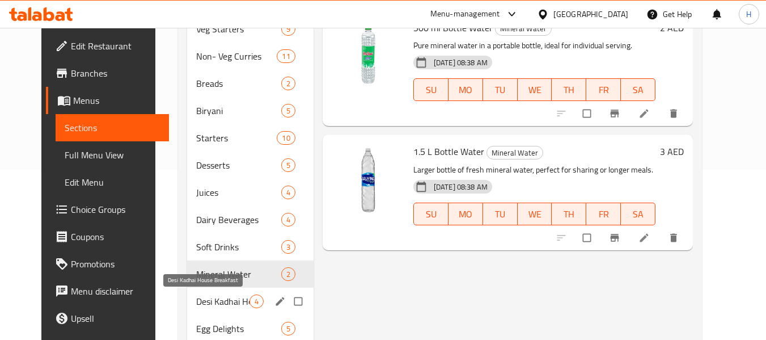
click at [196, 302] on span "Desi Kadhai House Breakfast" at bounding box center [222, 301] width 53 height 14
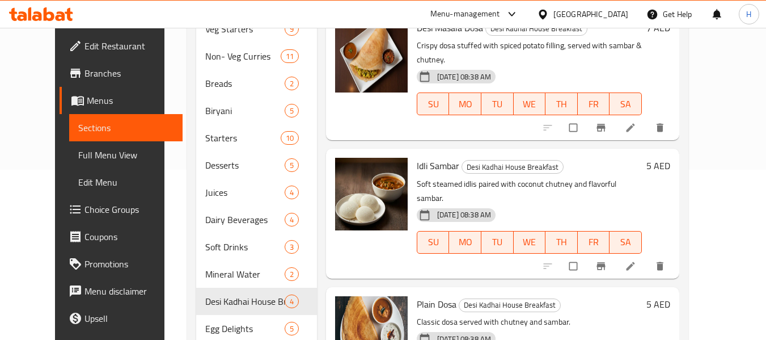
scroll to position [397, 0]
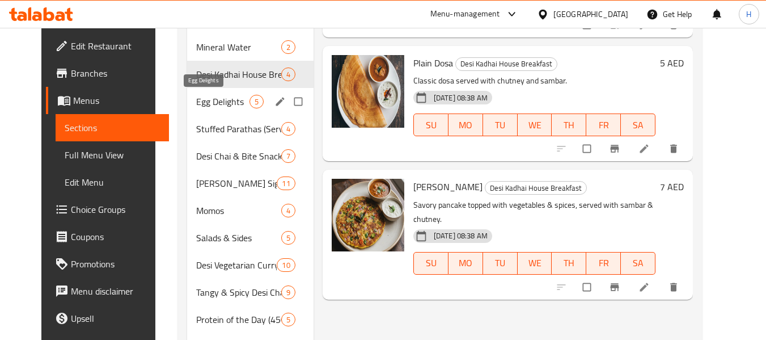
click at [215, 108] on span "Egg Delights" at bounding box center [222, 102] width 53 height 14
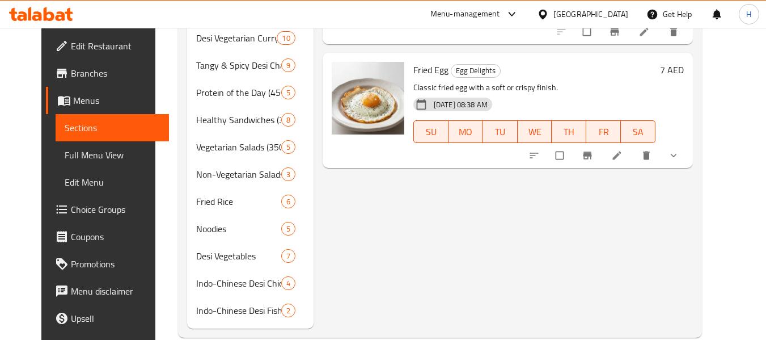
scroll to position [340, 0]
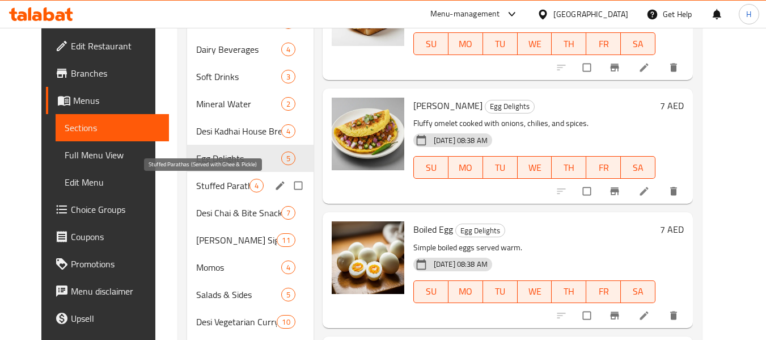
click at [212, 179] on span "Stuffed Parathas (Served with Ghee & Pickle)" at bounding box center [222, 186] width 53 height 14
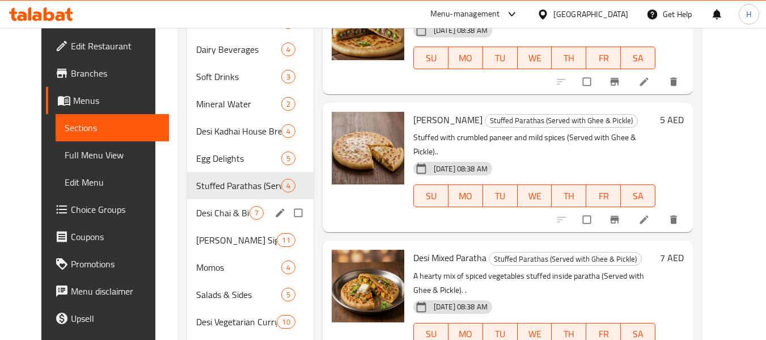
click at [205, 215] on span "Desi Chai & Bite Snacks" at bounding box center [222, 213] width 53 height 14
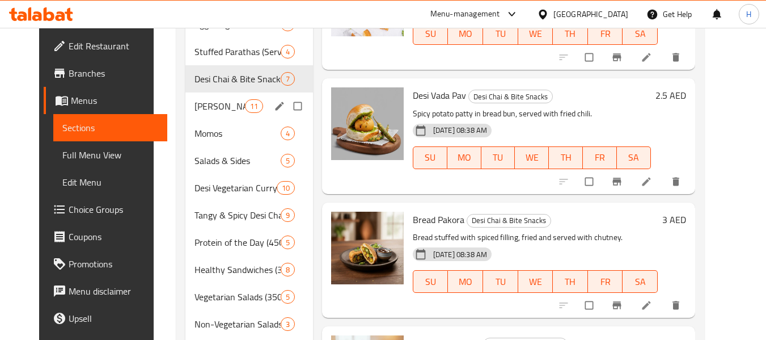
click at [209, 110] on span "[PERSON_NAME] Signature" at bounding box center [220, 106] width 50 height 14
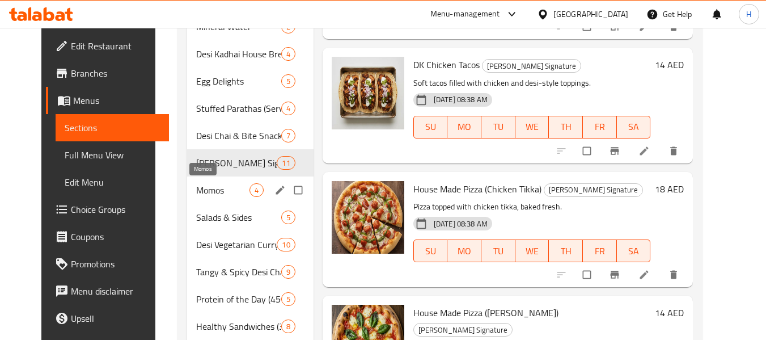
click at [211, 187] on span "Momos" at bounding box center [222, 190] width 53 height 14
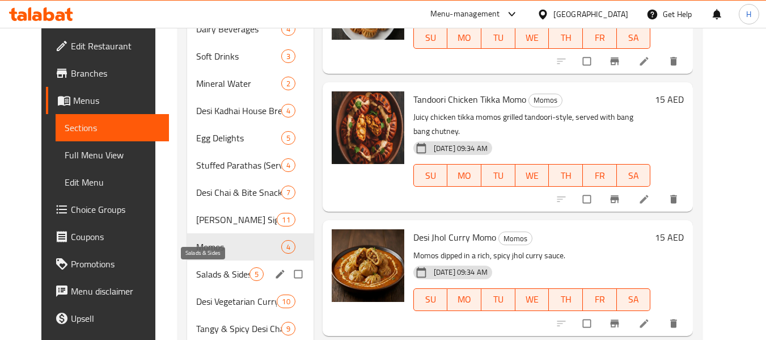
click at [213, 275] on span "Salads & Sides" at bounding box center [222, 274] width 53 height 14
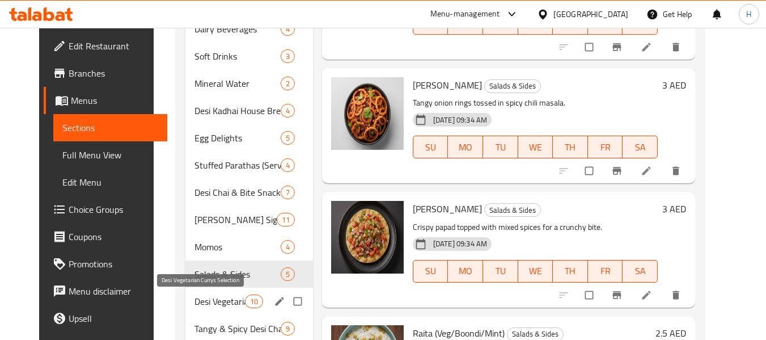
click at [216, 294] on span "Desi Vegetarian Currys Selection" at bounding box center [220, 301] width 50 height 14
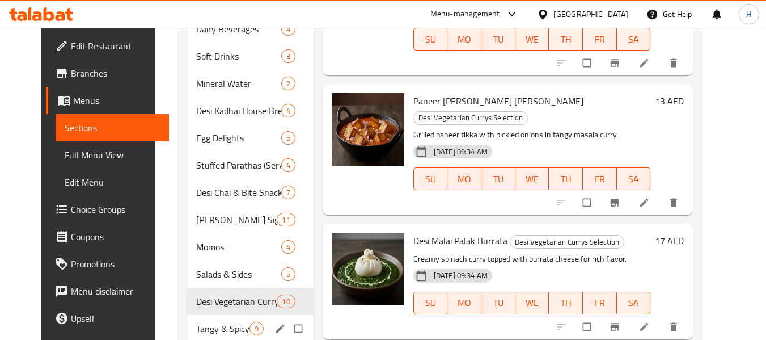
click at [218, 322] on span "Tangy & Spicy Desi Chaat" at bounding box center [222, 329] width 53 height 14
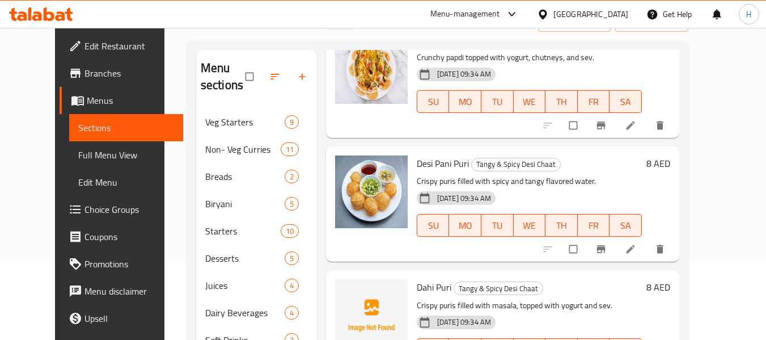
scroll to position [284, 0]
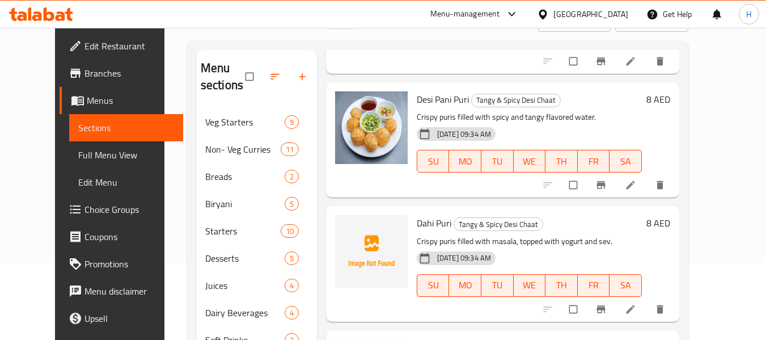
click at [417, 214] on span "Dahi Puri" at bounding box center [434, 222] width 35 height 17
copy span "Dahi"
click at [343, 225] on span "upload picture" at bounding box center [351, 230] width 23 height 11
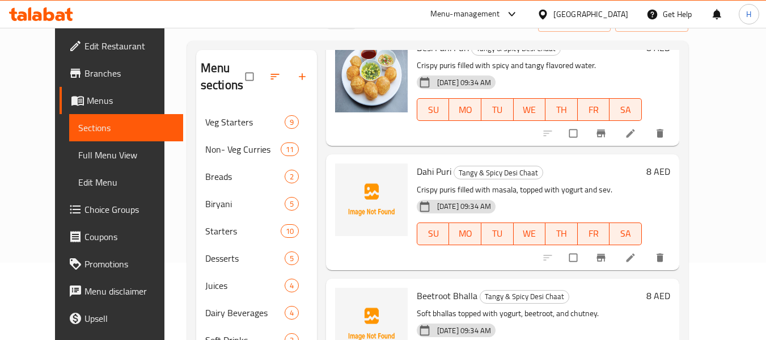
click at [417, 287] on span "Beetroot Bhalla" at bounding box center [447, 295] width 61 height 17
copy span "Beetroot"
click at [342, 298] on span "upload picture" at bounding box center [351, 303] width 23 height 11
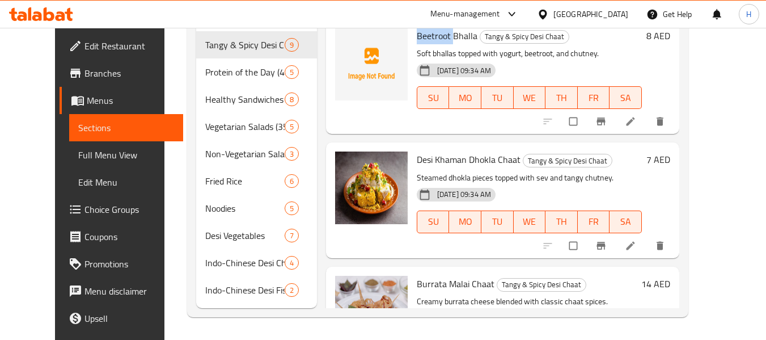
scroll to position [0, 0]
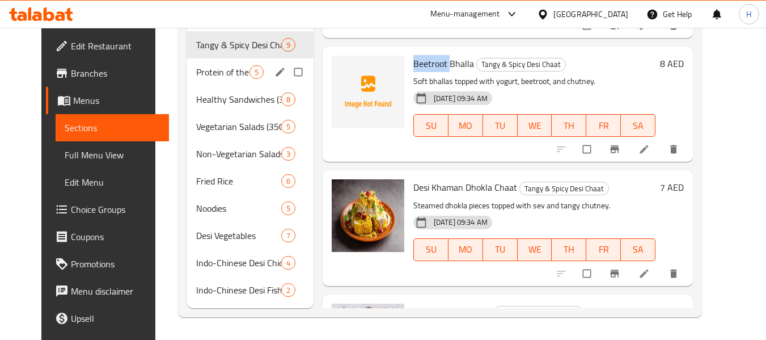
click at [214, 81] on div "Protein of the Day (450–850 Calories) 5" at bounding box center [250, 71] width 126 height 27
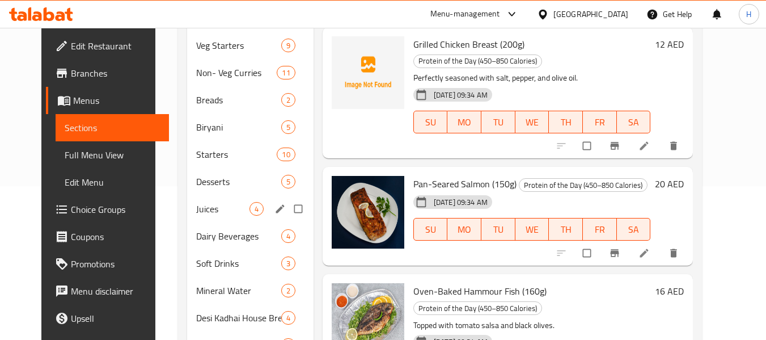
scroll to position [134, 0]
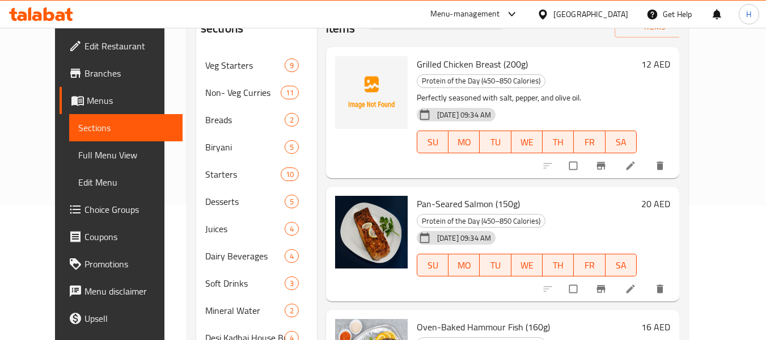
click at [417, 68] on span "Grilled Chicken Breast (200g)" at bounding box center [472, 64] width 111 height 17
copy span "Grilled"
click at [344, 76] on icon "upload picture" at bounding box center [349, 71] width 11 height 11
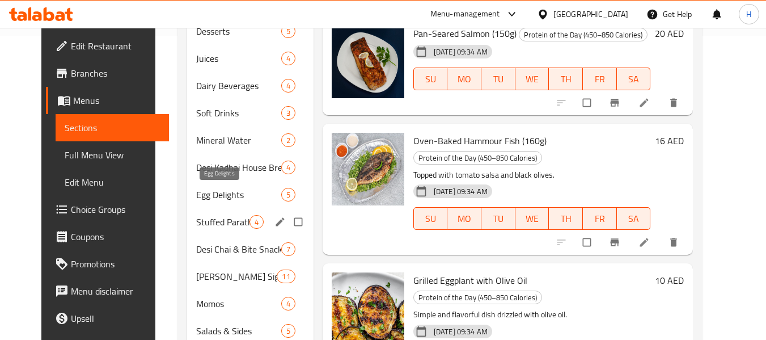
scroll to position [474, 0]
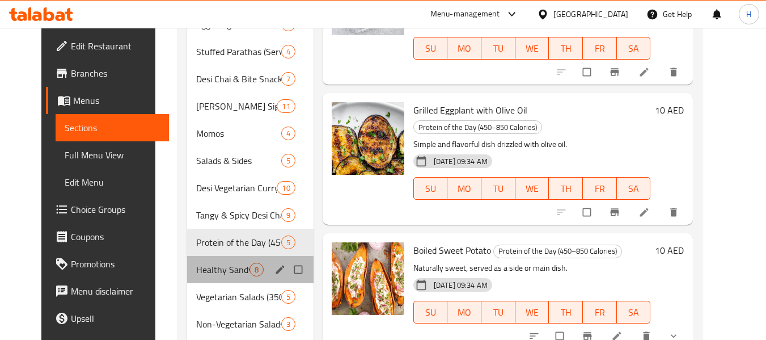
click at [224, 260] on div "Healthy Sandwiches (350–400 Calories) 8" at bounding box center [250, 269] width 126 height 27
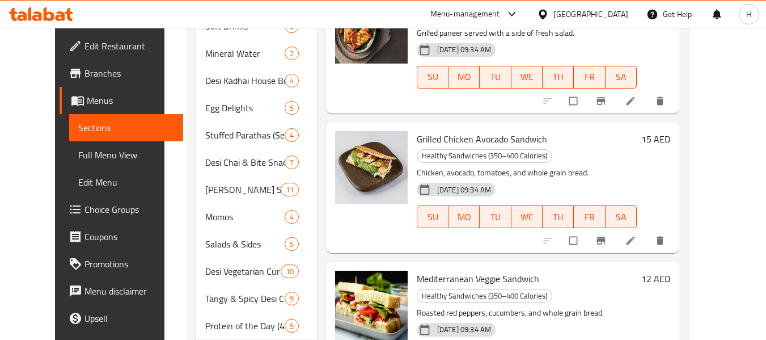
scroll to position [531, 0]
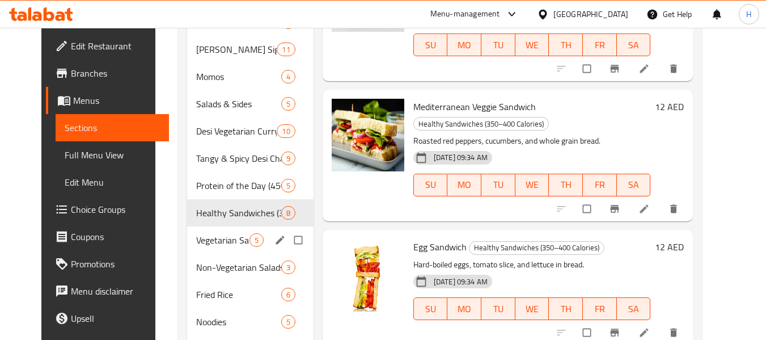
click at [226, 250] on div "Vegetarian Salads (350–400 Calories) 5" at bounding box center [250, 239] width 126 height 27
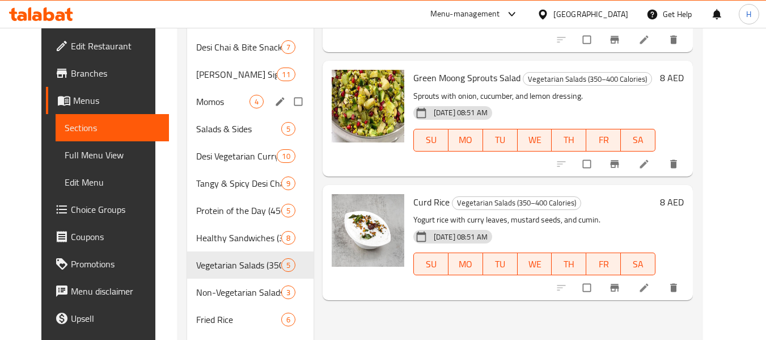
scroll to position [511, 0]
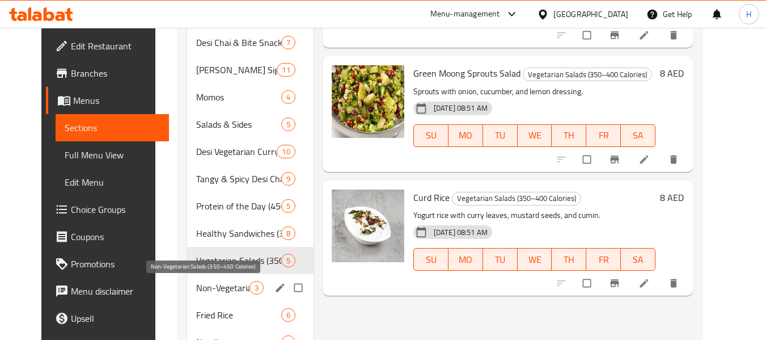
click at [217, 294] on div "Non-Vegetarian Salads (350–450 Calories) 3" at bounding box center [250, 287] width 126 height 27
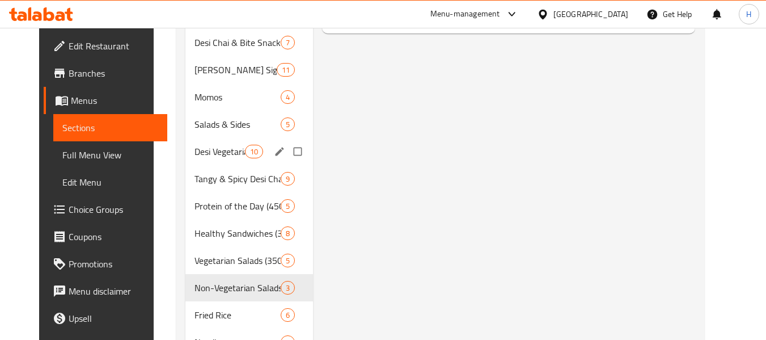
scroll to position [644, 0]
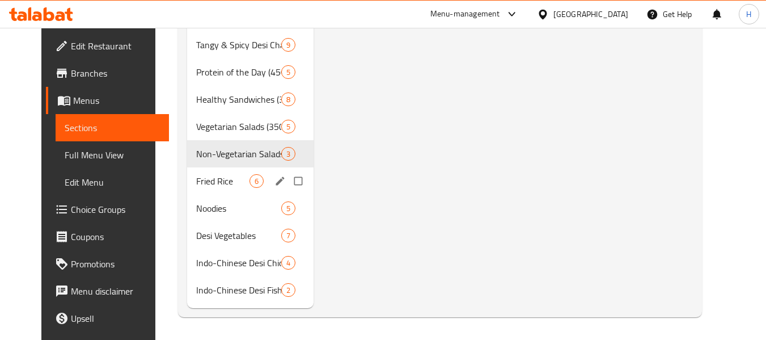
click at [204, 172] on div "Fried Rice 6" at bounding box center [250, 180] width 126 height 27
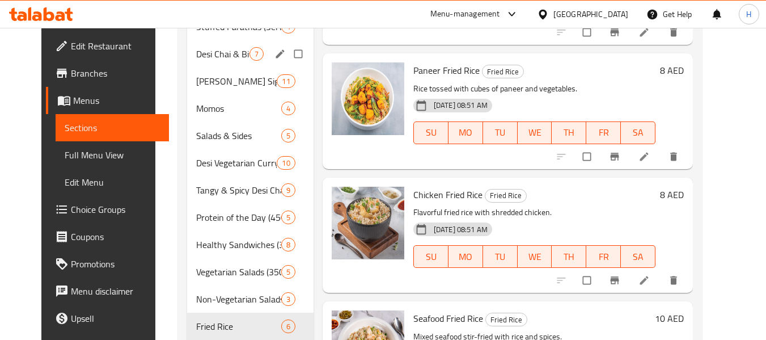
scroll to position [644, 0]
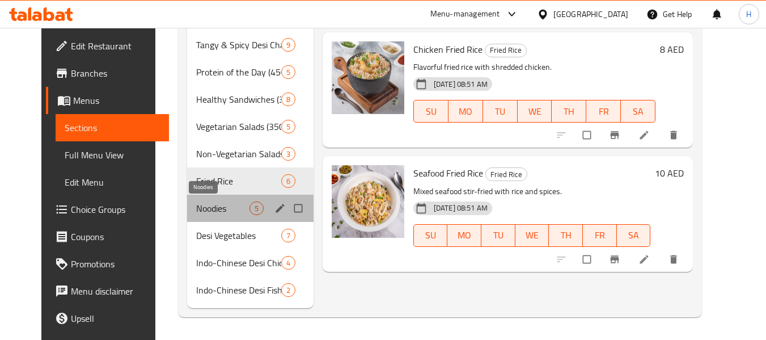
click at [230, 203] on span "Noodies" at bounding box center [222, 208] width 53 height 14
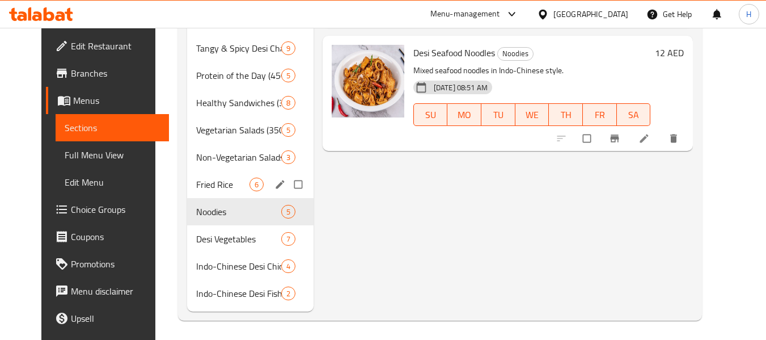
scroll to position [644, 0]
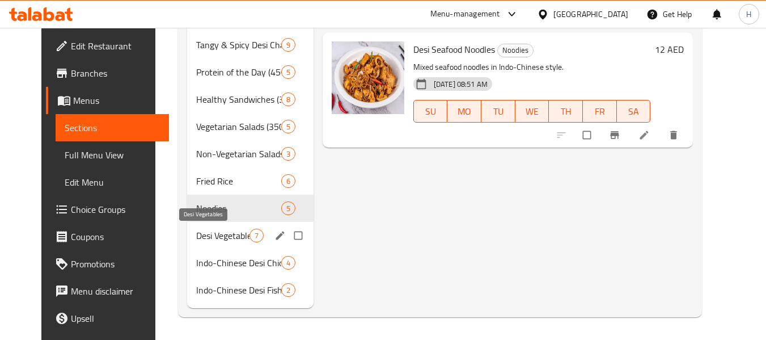
click at [229, 235] on span "Desi Vegetables" at bounding box center [222, 236] width 53 height 14
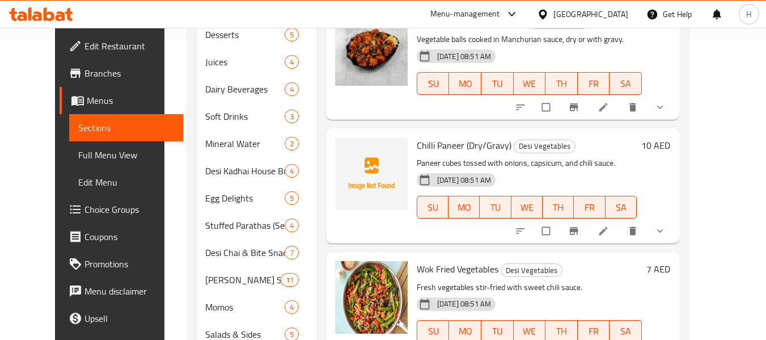
scroll to position [247, 0]
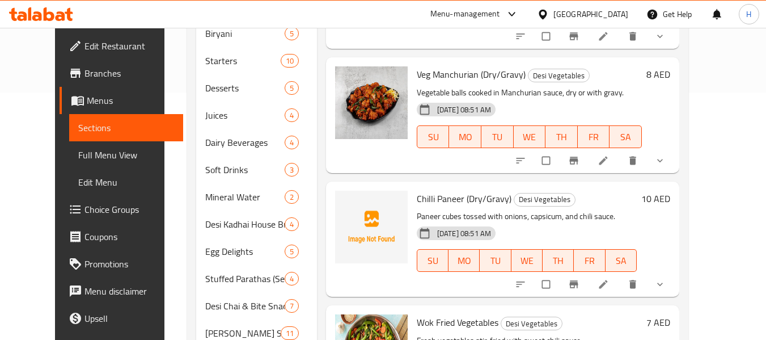
click at [417, 198] on span "Chilli Paneer (Dry/Gravy)" at bounding box center [464, 198] width 95 height 17
copy span "Chilli"
click at [345, 205] on icon "upload picture" at bounding box center [350, 205] width 10 height 9
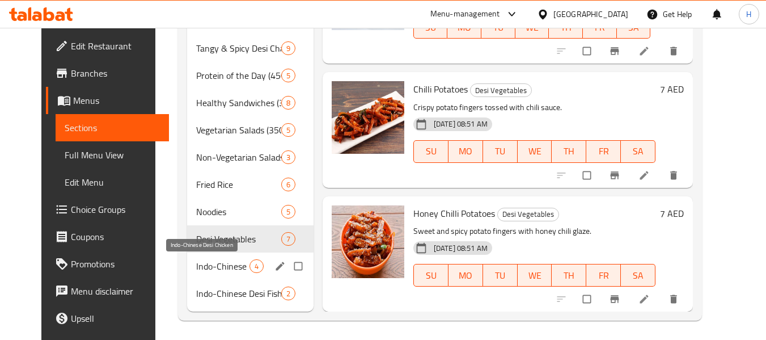
scroll to position [644, 0]
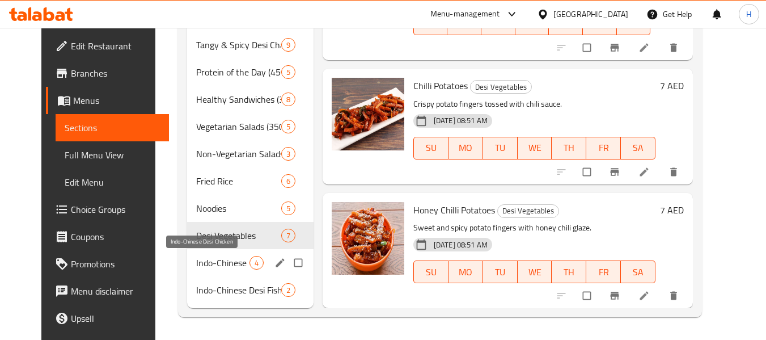
click at [201, 265] on span "Indo-Chinese Desi Chicken" at bounding box center [222, 263] width 53 height 14
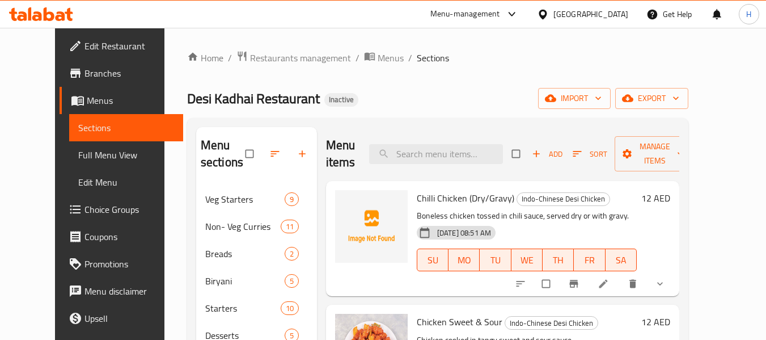
click at [429, 197] on span "Chilli Chicken (Dry/Gravy)" at bounding box center [466, 197] width 98 height 17
copy span "Chicken"
click at [345, 207] on icon "upload picture" at bounding box center [350, 205] width 10 height 9
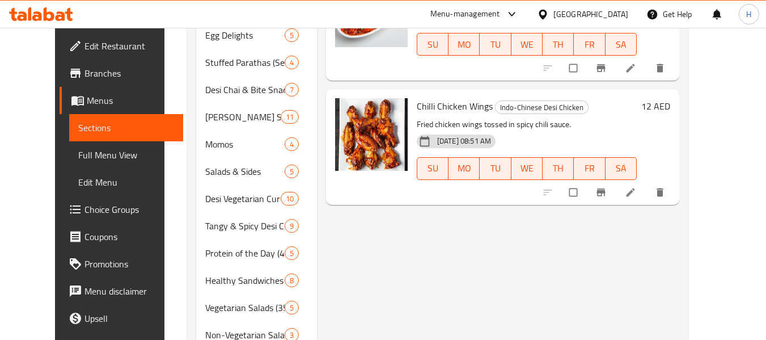
scroll to position [644, 0]
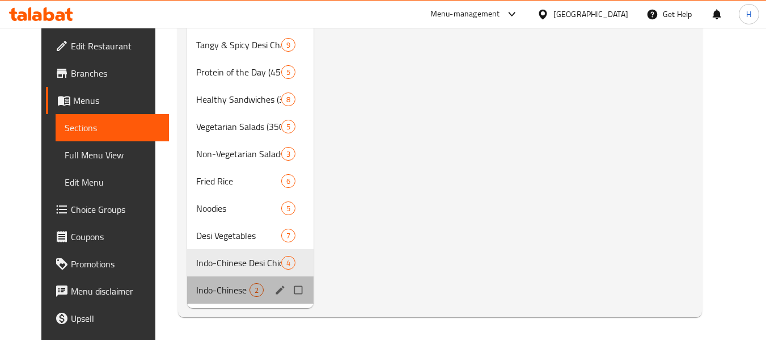
click at [208, 300] on div "Indo-Chinese Desi Fish 2" at bounding box center [250, 289] width 126 height 27
